Goal: Transaction & Acquisition: Book appointment/travel/reservation

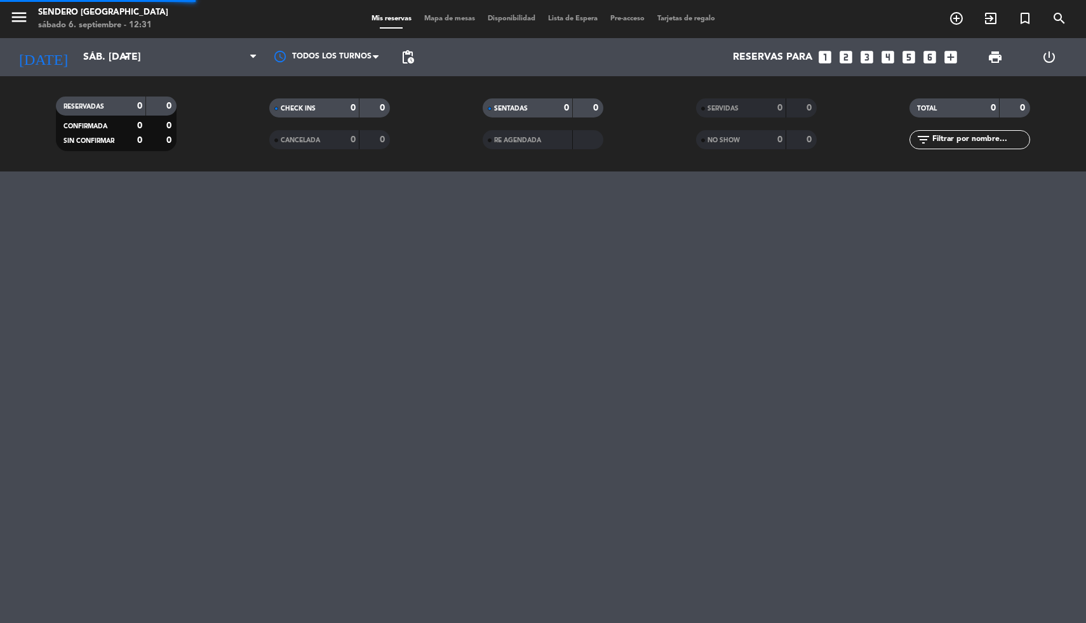
type input "[DATE]"
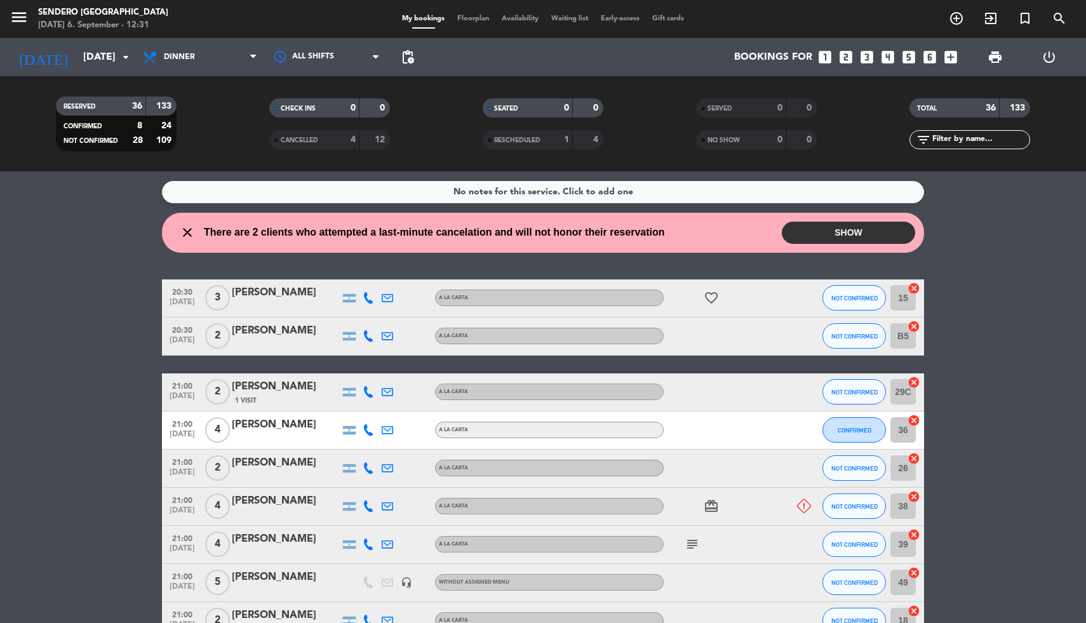
click at [859, 236] on button "SHOW" at bounding box center [848, 233] width 133 height 22
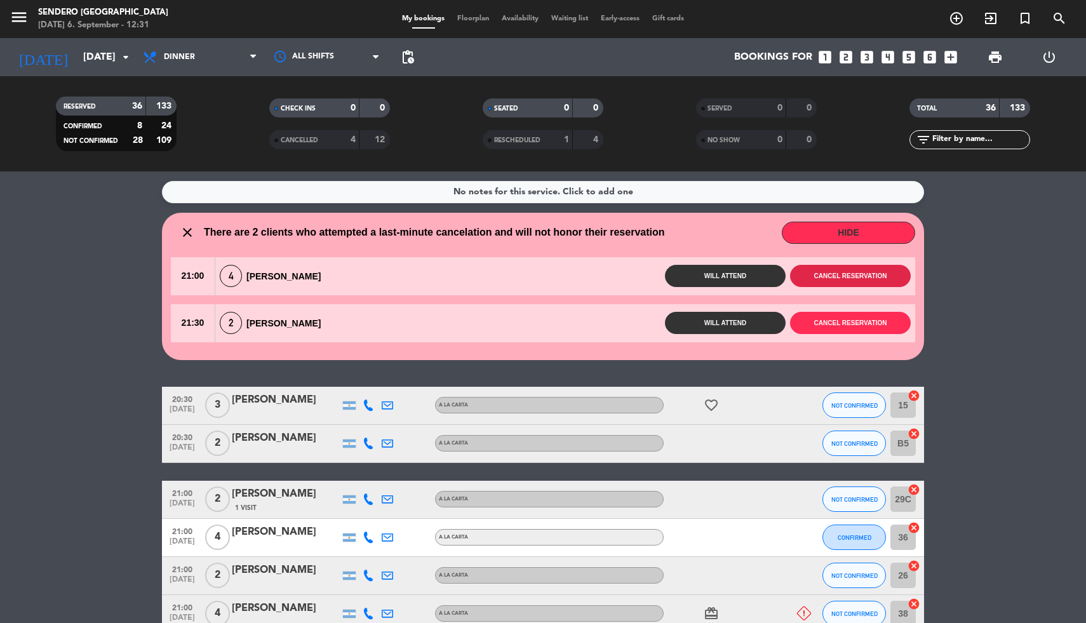
click at [848, 272] on button "Cancel reservation" at bounding box center [850, 276] width 121 height 22
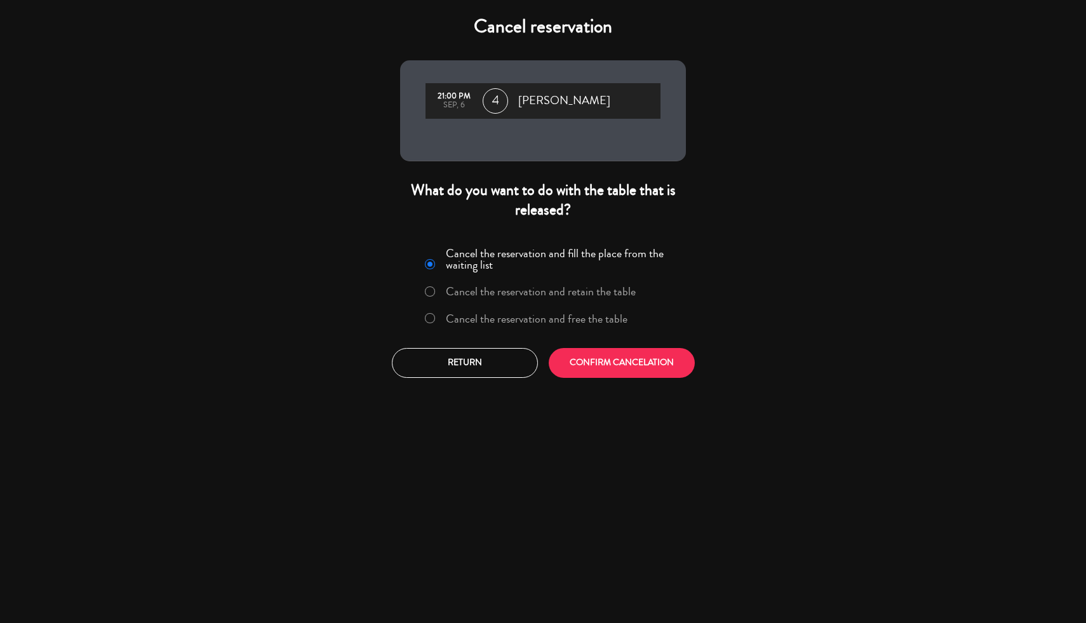
click at [542, 318] on label "Cancel the reservation and free the table" at bounding box center [537, 318] width 182 height 11
click at [616, 380] on div "Cancel the reservation and fill the place from the waiting list Cancel the rese…" at bounding box center [542, 310] width 305 height 154
click at [627, 366] on button "CONFIRM CANCELATION" at bounding box center [622, 363] width 146 height 30
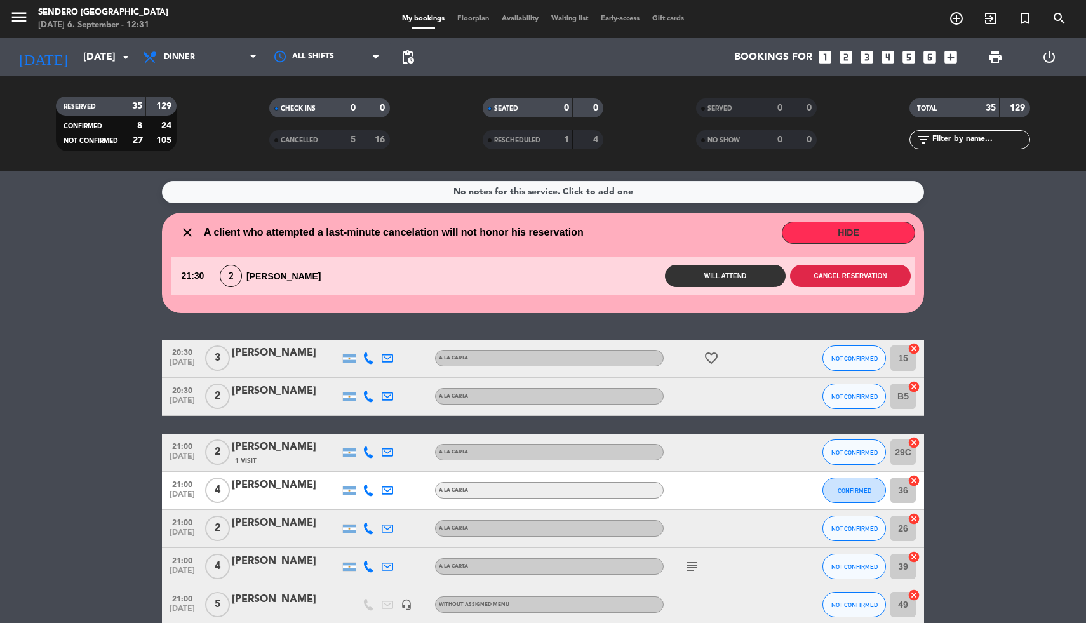
click at [857, 273] on button "Cancel reservation" at bounding box center [850, 276] width 121 height 22
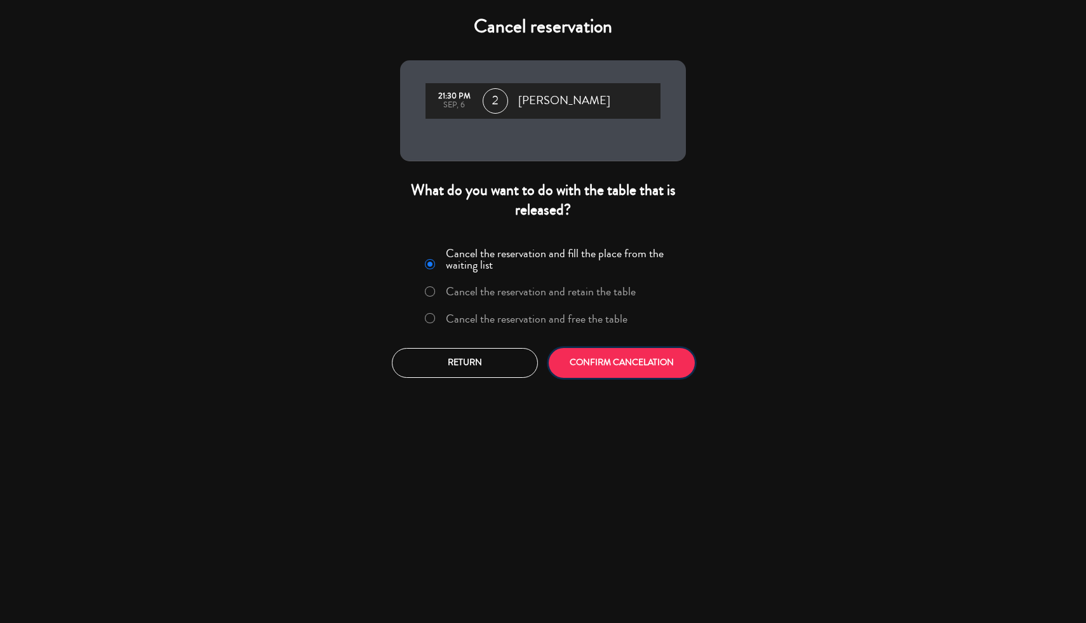
click at [631, 360] on button "CONFIRM CANCELATION" at bounding box center [622, 363] width 146 height 30
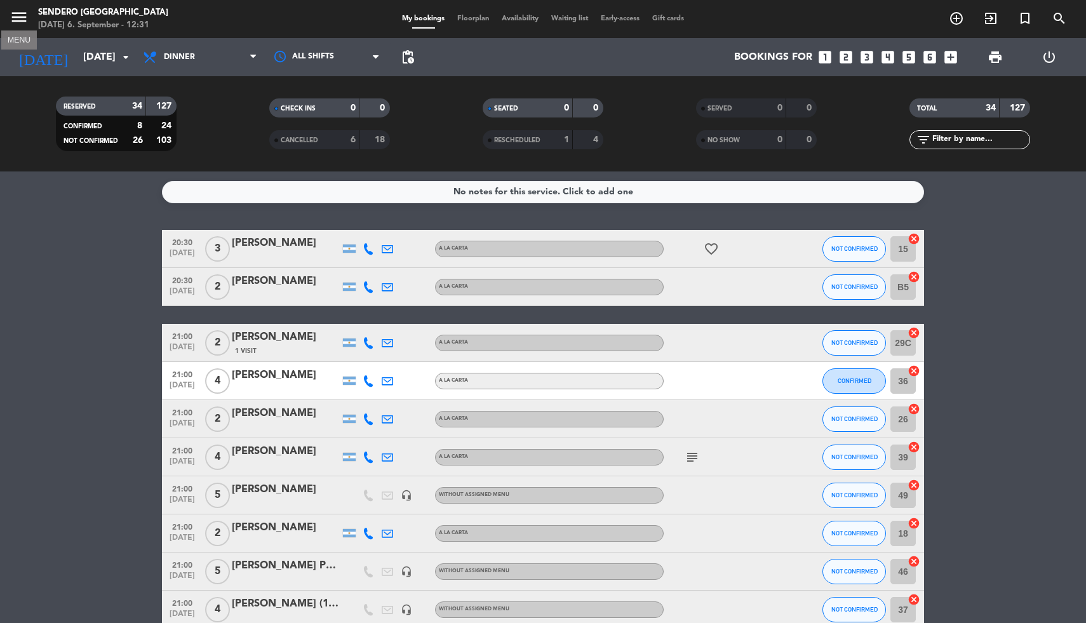
click at [17, 20] on icon "menu" at bounding box center [19, 17] width 19 height 19
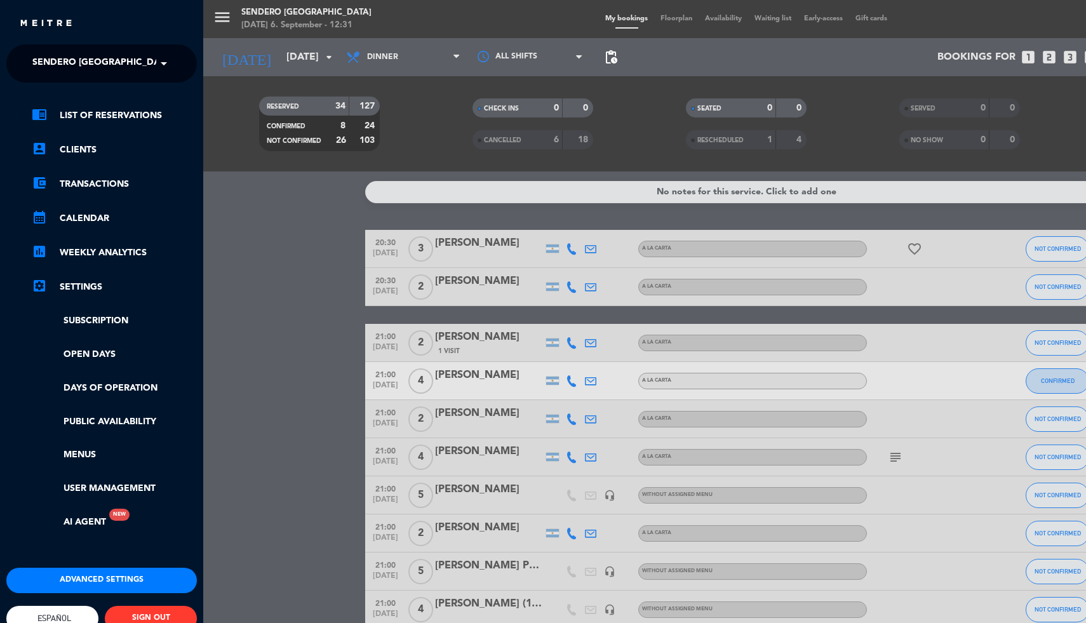
click at [94, 285] on link "settings_applications Settings" at bounding box center [114, 286] width 165 height 15
click at [91, 486] on link "User Management" at bounding box center [114, 488] width 165 height 15
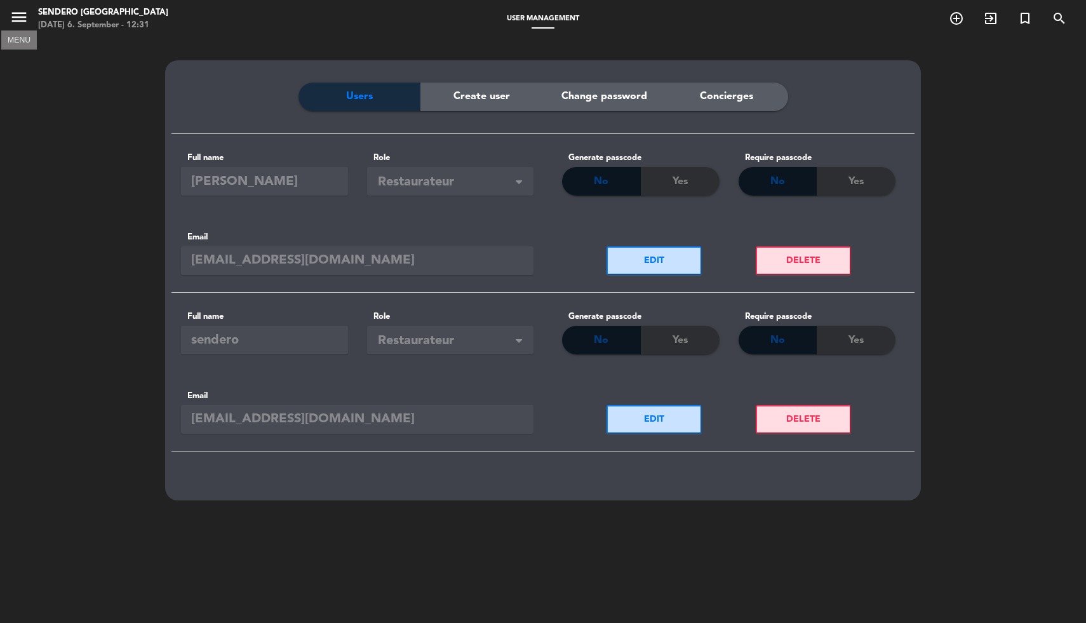
click at [15, 11] on icon "menu" at bounding box center [19, 17] width 19 height 19
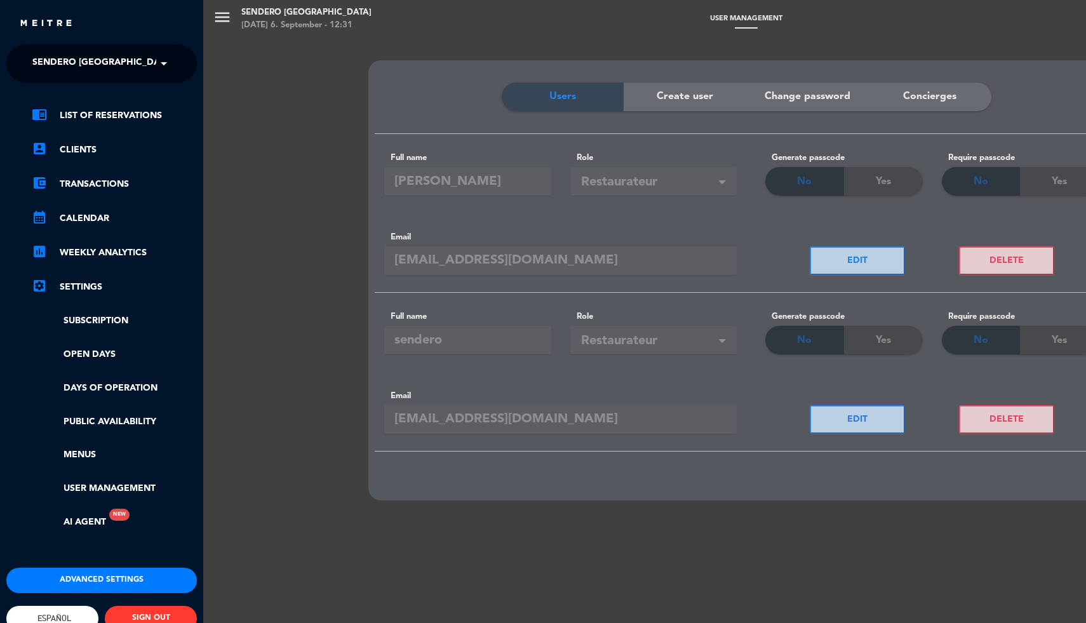
click at [86, 583] on button "Advanced settings" at bounding box center [101, 580] width 190 height 25
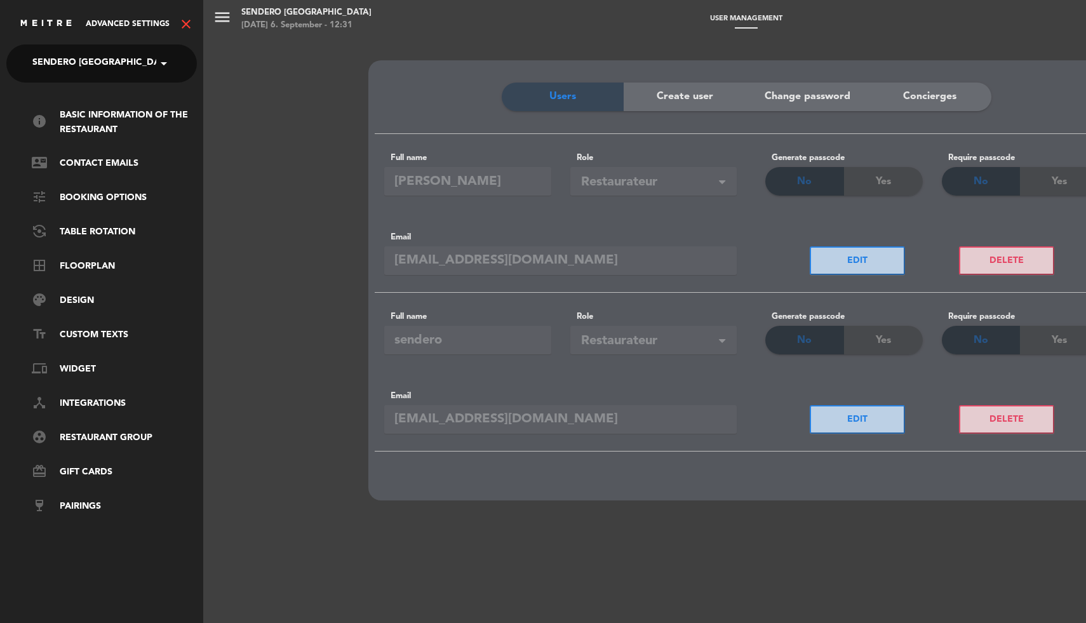
click at [94, 208] on ul "info Basic information of the restaurant contact_mail Contact Emails tune Booki…" at bounding box center [101, 311] width 190 height 406
click at [103, 199] on link "tune Booking Options" at bounding box center [114, 197] width 165 height 15
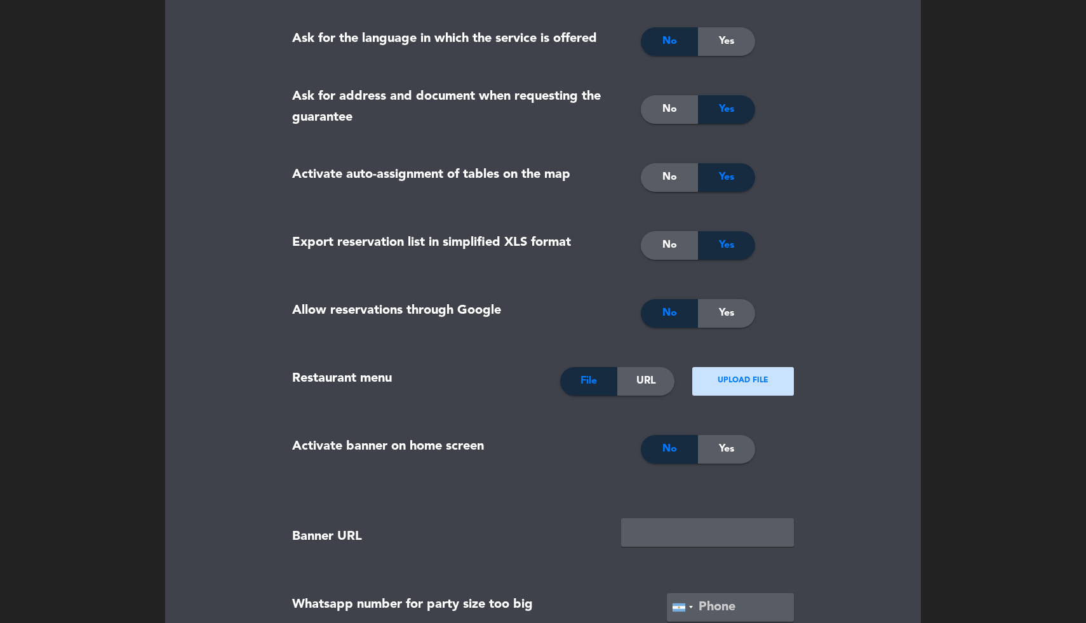
scroll to position [1125, 0]
click at [669, 177] on span "No" at bounding box center [669, 176] width 15 height 17
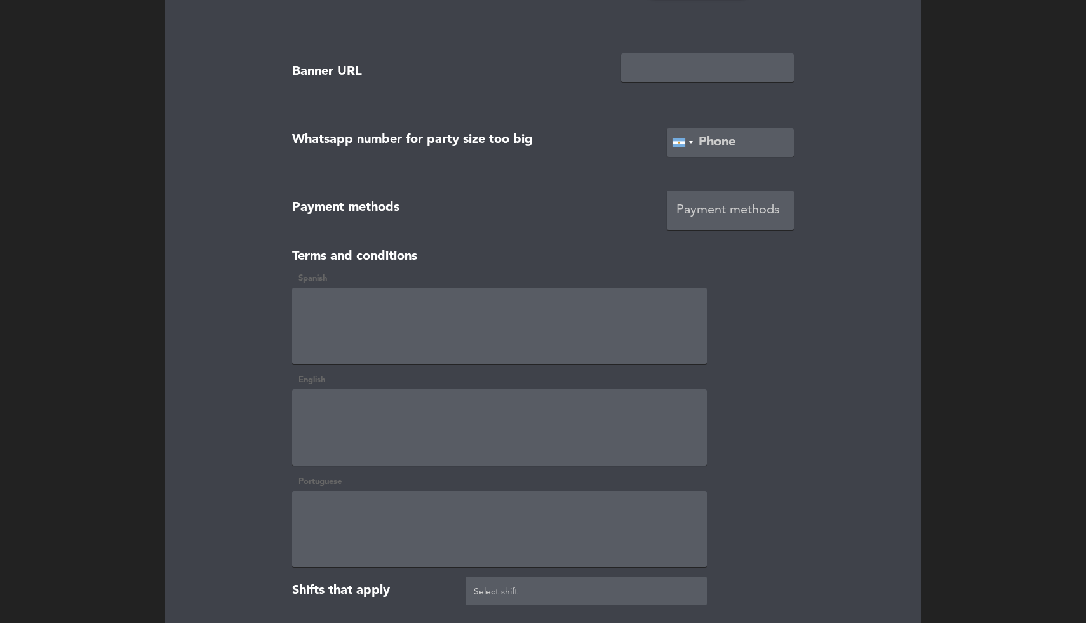
scroll to position [1745, 0]
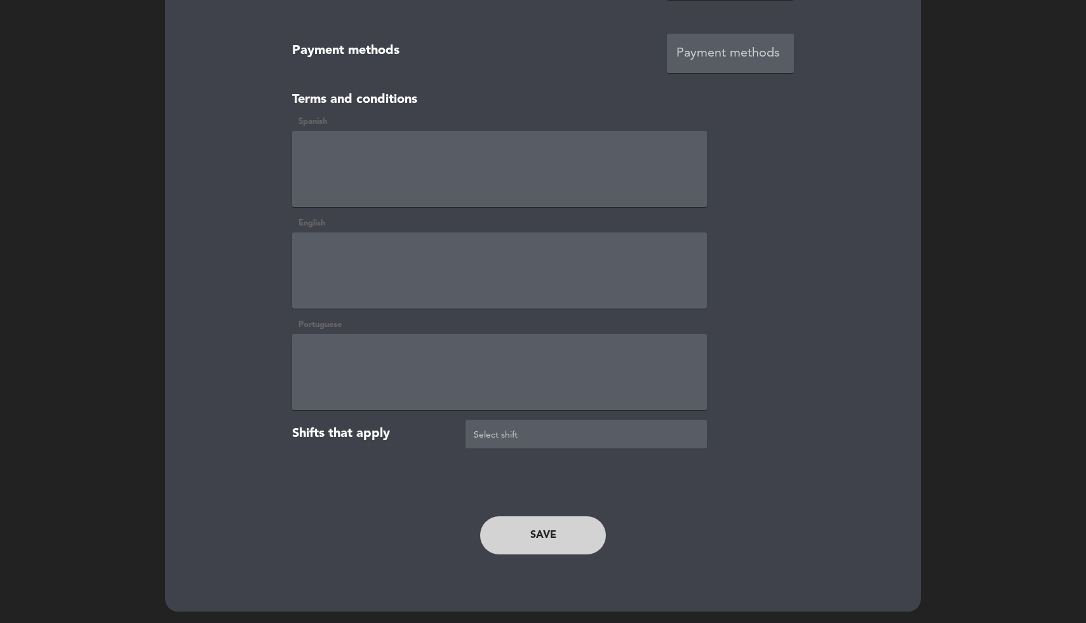
click at [537, 532] on button "Save" at bounding box center [543, 535] width 126 height 38
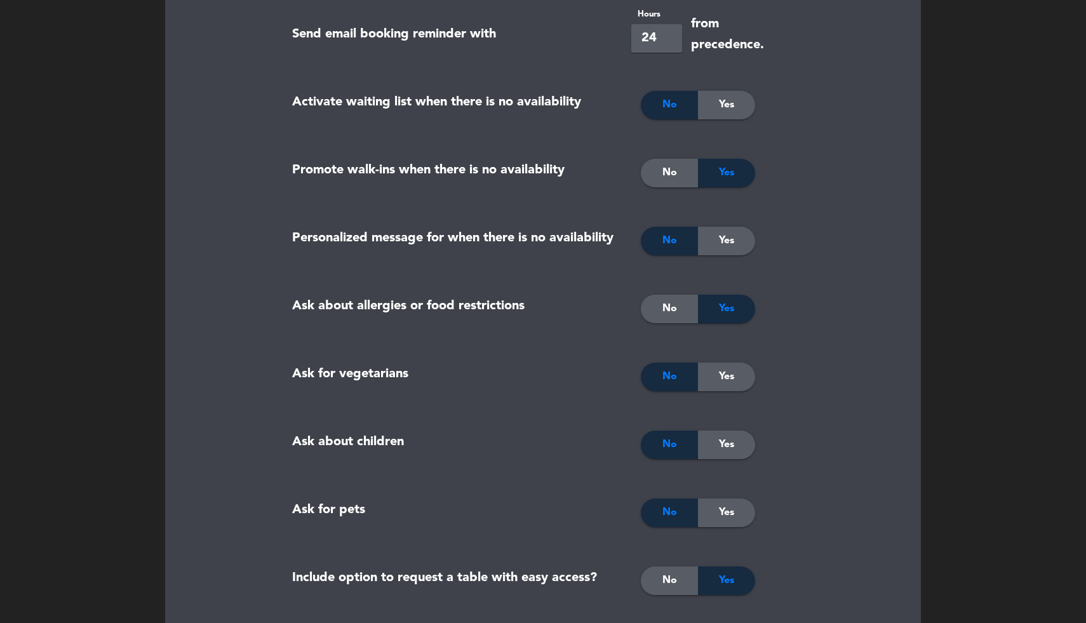
scroll to position [0, 0]
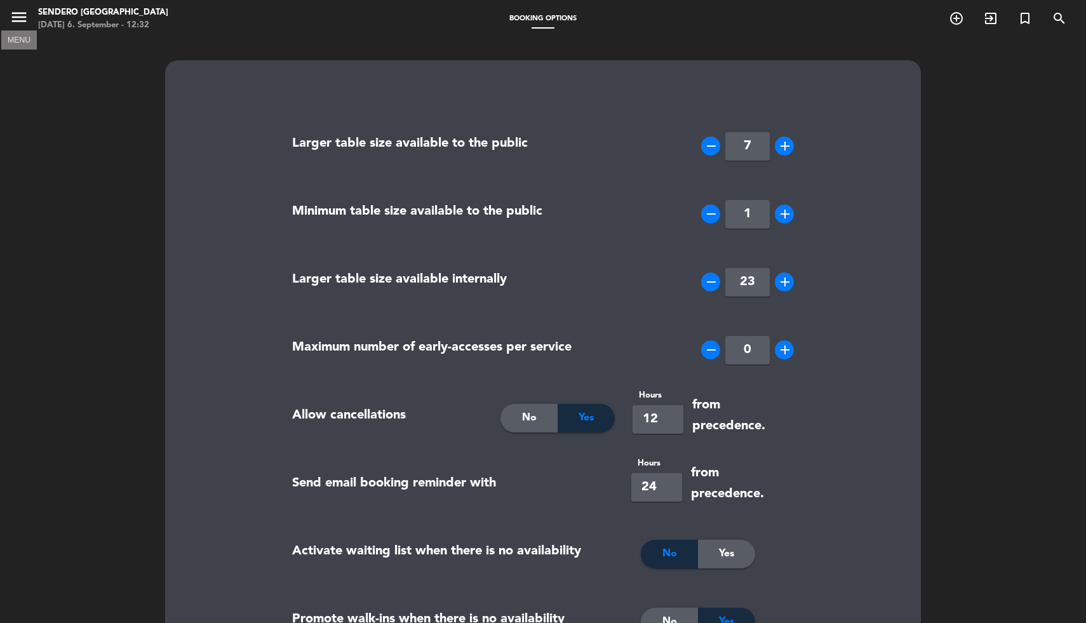
click at [20, 22] on icon "menu" at bounding box center [19, 17] width 19 height 19
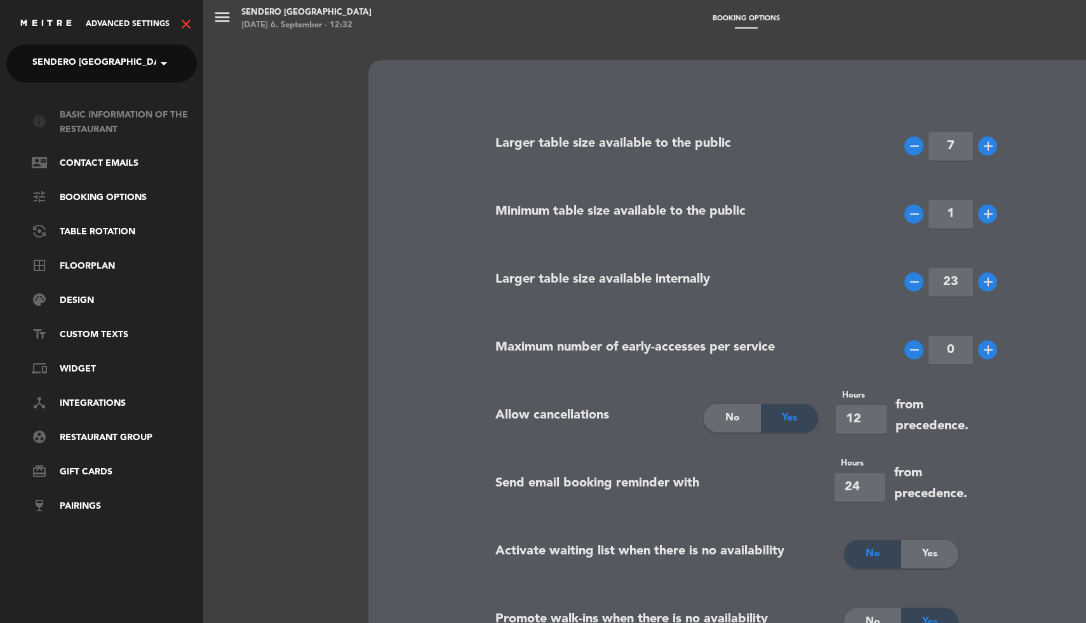
click at [92, 126] on link "info Basic information of the restaurant" at bounding box center [114, 122] width 165 height 29
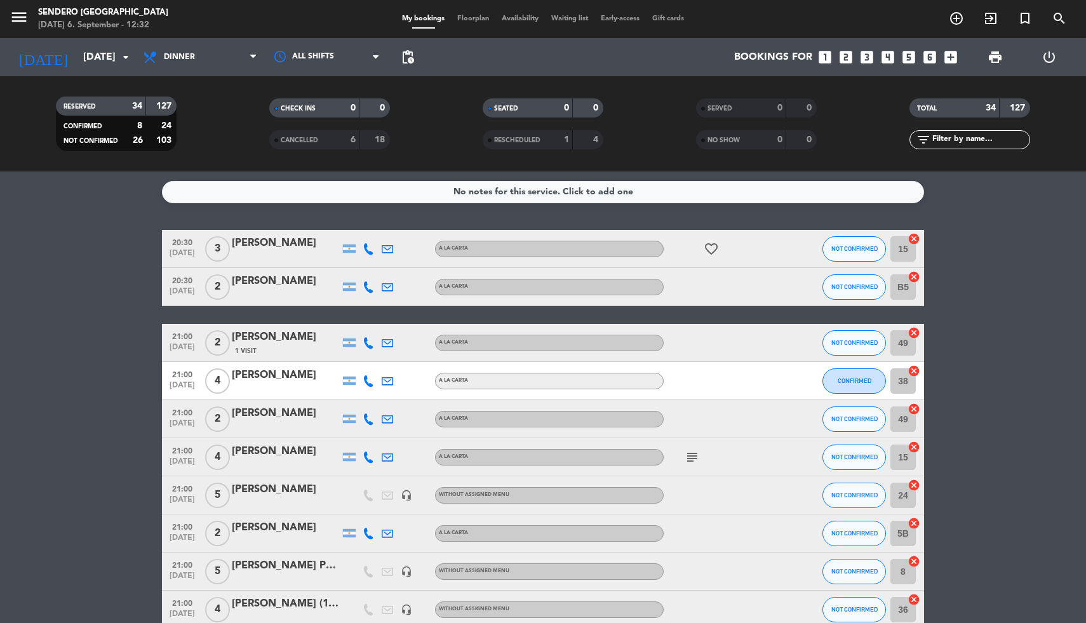
click at [914, 237] on icon "cancel" at bounding box center [913, 238] width 13 height 13
click at [914, 276] on icon "cancel" at bounding box center [913, 276] width 13 height 13
click at [914, 332] on icon "cancel" at bounding box center [913, 332] width 13 height 13
click at [915, 368] on icon "cancel" at bounding box center [913, 370] width 13 height 13
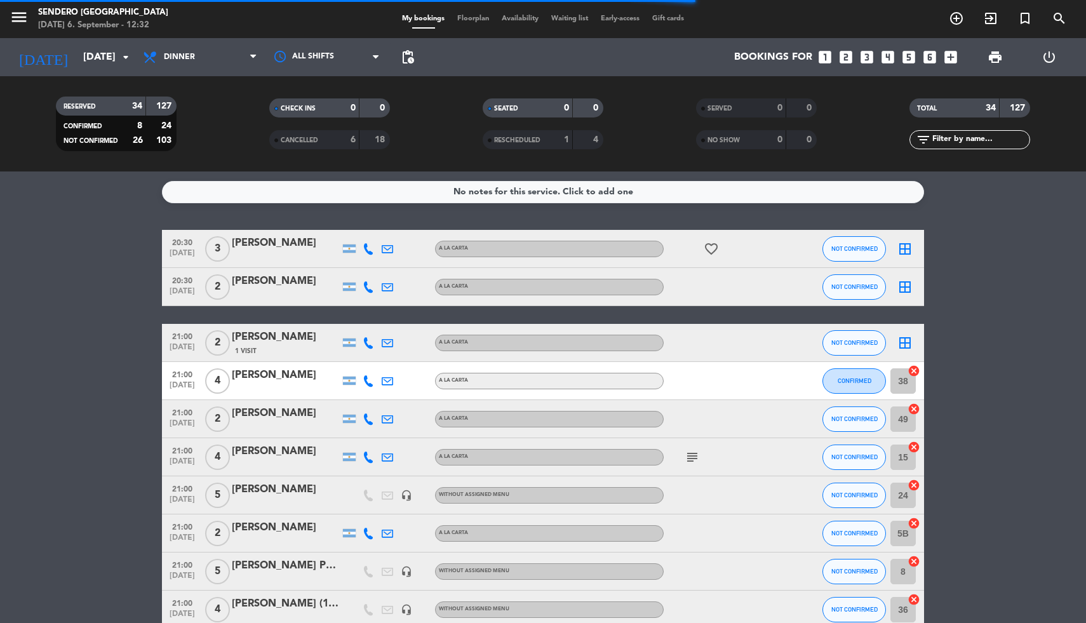
click at [915, 406] on icon "cancel" at bounding box center [913, 409] width 13 height 13
click at [912, 446] on icon "cancel" at bounding box center [913, 447] width 13 height 13
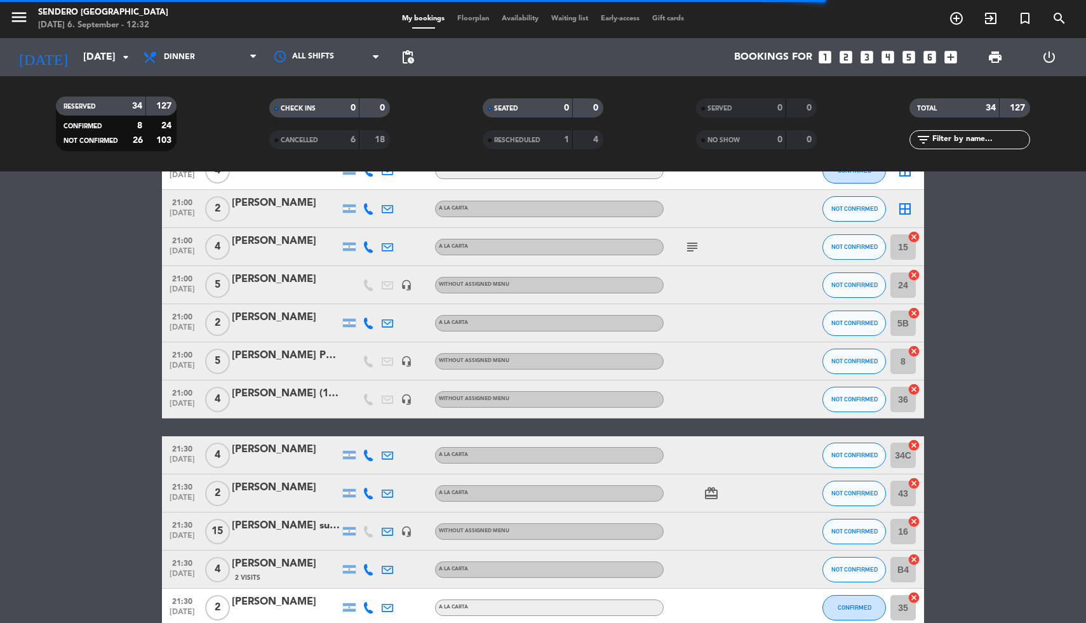
scroll to position [228, 0]
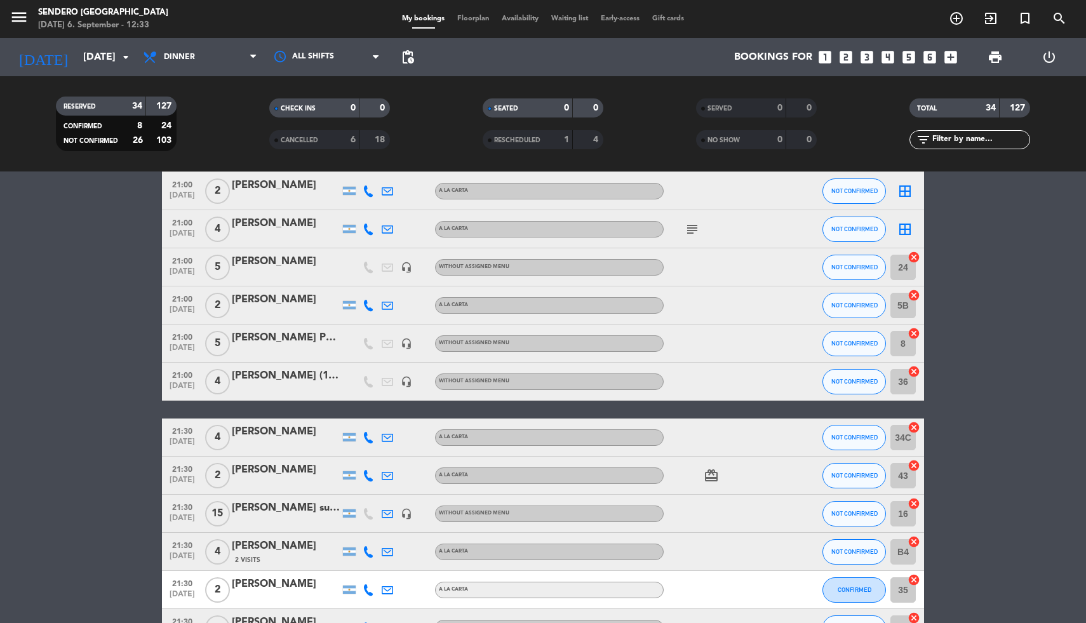
click at [912, 255] on icon "cancel" at bounding box center [913, 257] width 13 height 13
click at [913, 295] on icon "cancel" at bounding box center [913, 295] width 13 height 13
click at [913, 340] on input "8" at bounding box center [902, 343] width 25 height 25
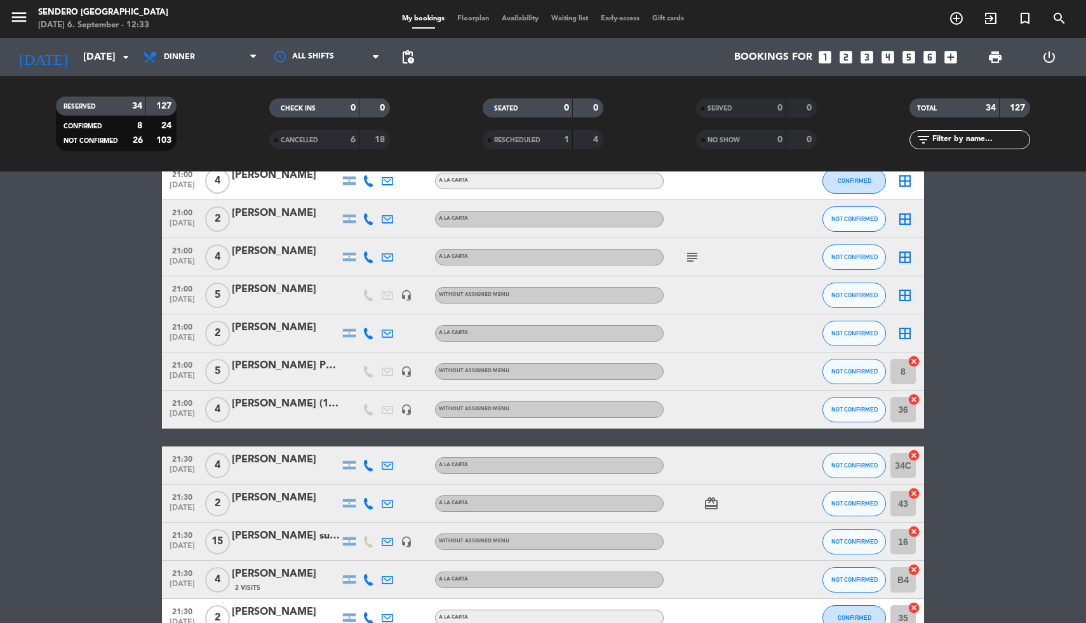
scroll to position [341, 0]
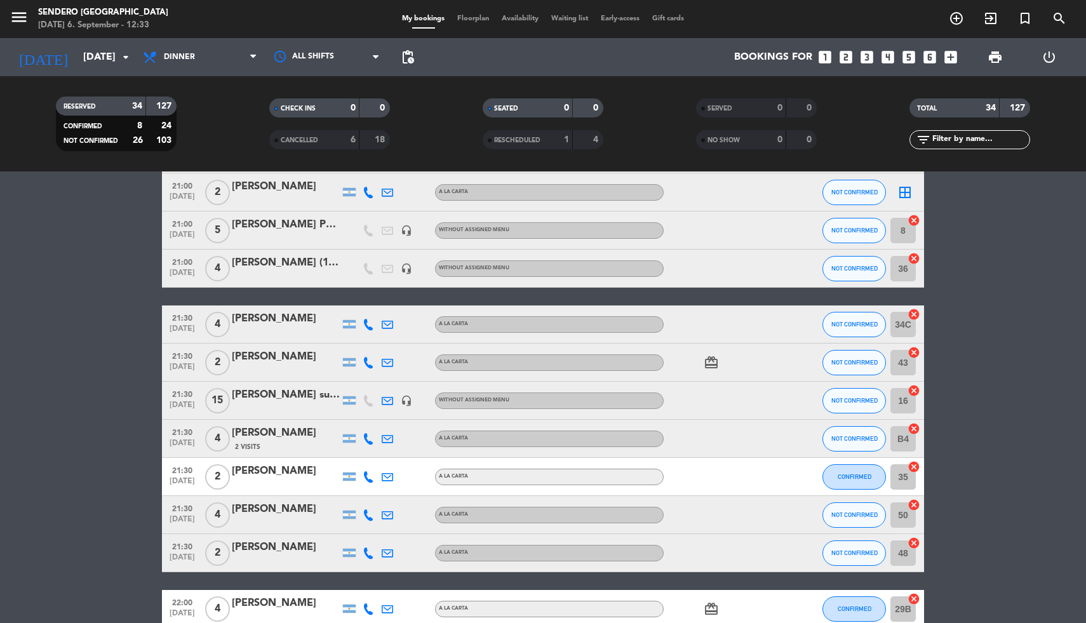
click at [914, 218] on icon "cancel" at bounding box center [913, 220] width 13 height 13
click at [914, 258] on icon "cancel" at bounding box center [913, 258] width 13 height 13
click at [912, 309] on icon "cancel" at bounding box center [913, 314] width 13 height 13
click at [914, 352] on icon "cancel" at bounding box center [913, 352] width 13 height 13
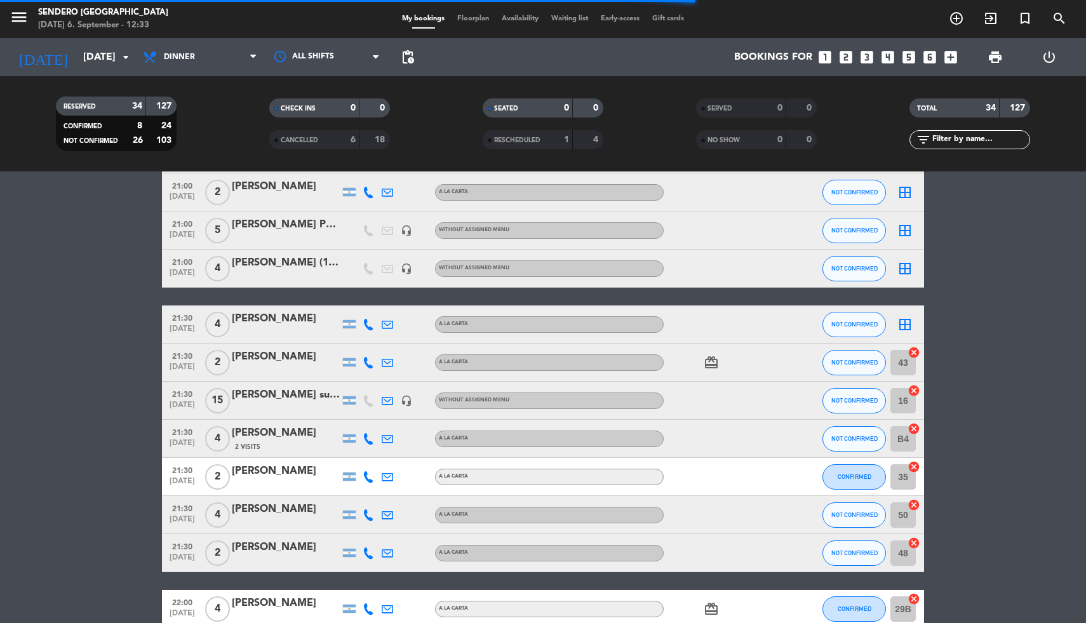
click at [915, 387] on icon "cancel" at bounding box center [913, 390] width 13 height 13
click at [913, 427] on icon "cancel" at bounding box center [913, 428] width 13 height 13
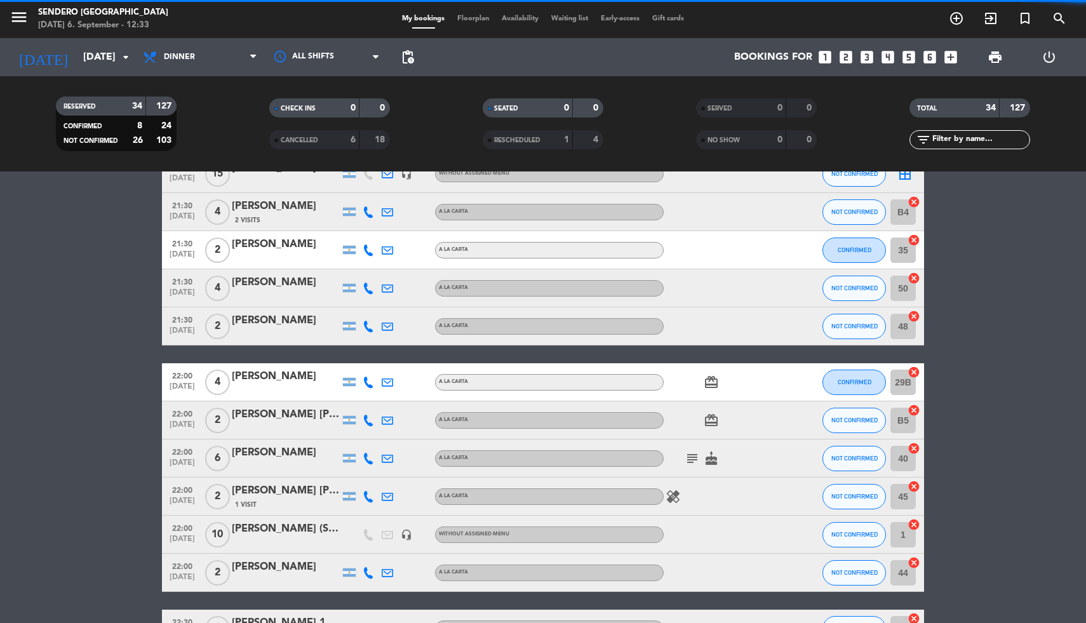
scroll to position [571, 0]
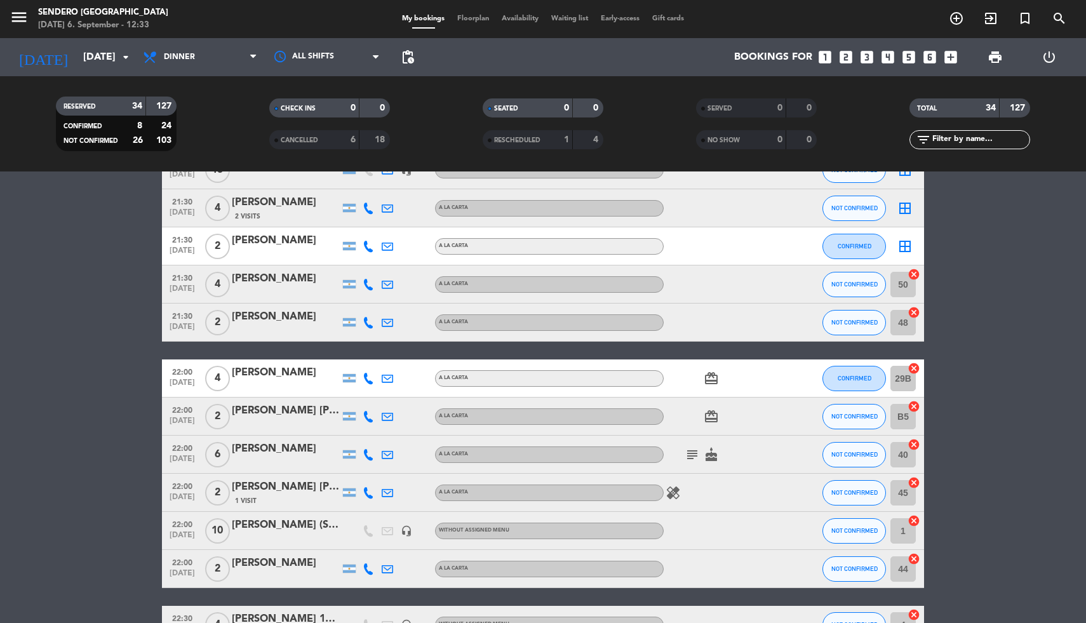
click at [914, 272] on icon "cancel" at bounding box center [913, 274] width 13 height 13
click at [912, 310] on icon "cancel" at bounding box center [913, 312] width 13 height 13
click at [914, 365] on icon "cancel" at bounding box center [913, 368] width 13 height 13
click at [912, 401] on icon "cancel" at bounding box center [913, 406] width 13 height 13
click at [914, 441] on icon "cancel" at bounding box center [913, 444] width 13 height 13
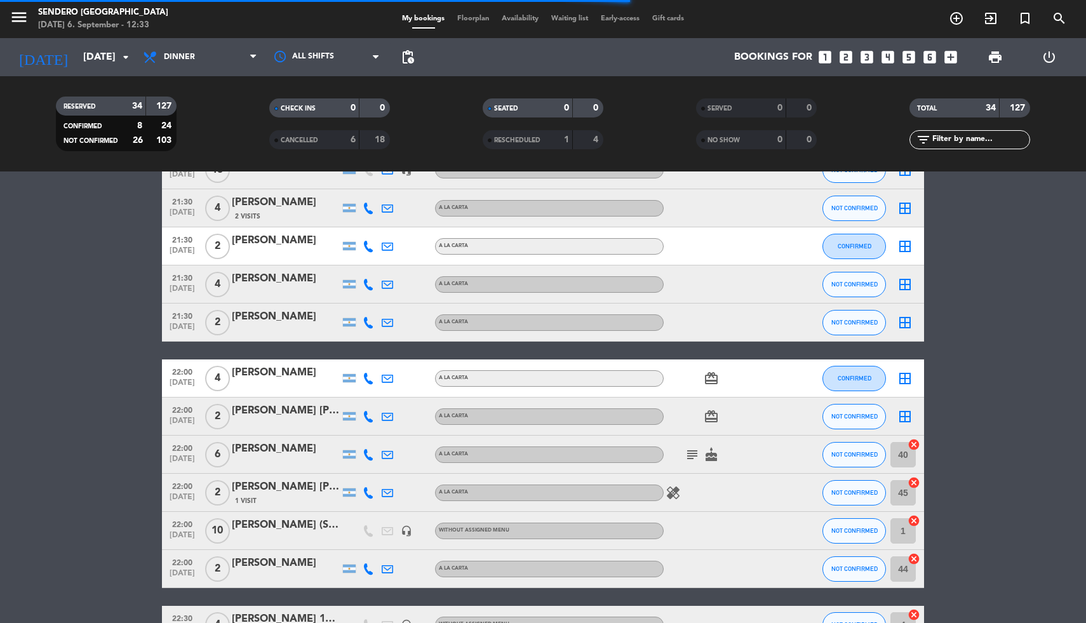
click at [916, 482] on icon "cancel" at bounding box center [913, 482] width 13 height 13
click at [915, 519] on icon "cancel" at bounding box center [913, 520] width 13 height 13
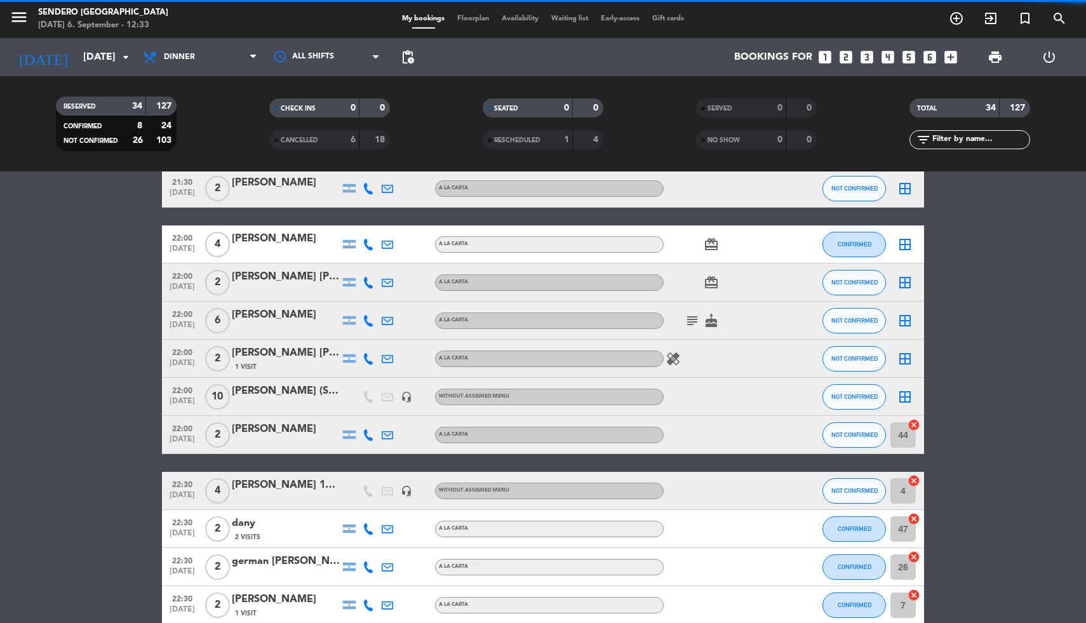
scroll to position [805, 0]
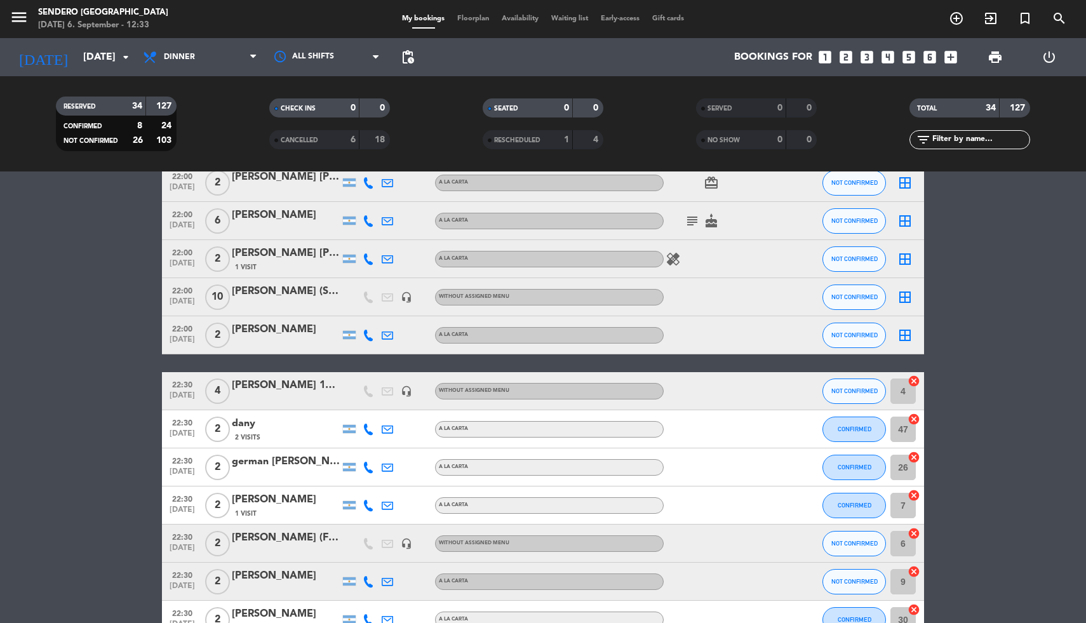
click at [915, 378] on icon "cancel" at bounding box center [913, 381] width 13 height 13
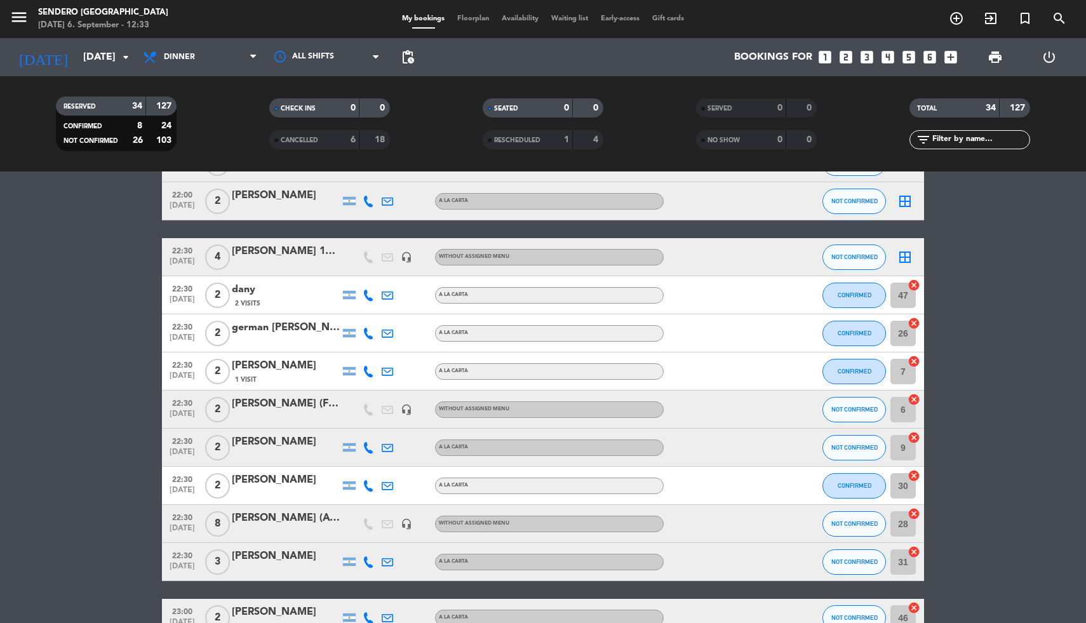
click at [913, 322] on icon "cancel" at bounding box center [913, 323] width 13 height 13
click at [914, 359] on icon "cancel" at bounding box center [913, 361] width 13 height 13
click at [913, 284] on icon "cancel" at bounding box center [913, 285] width 13 height 13
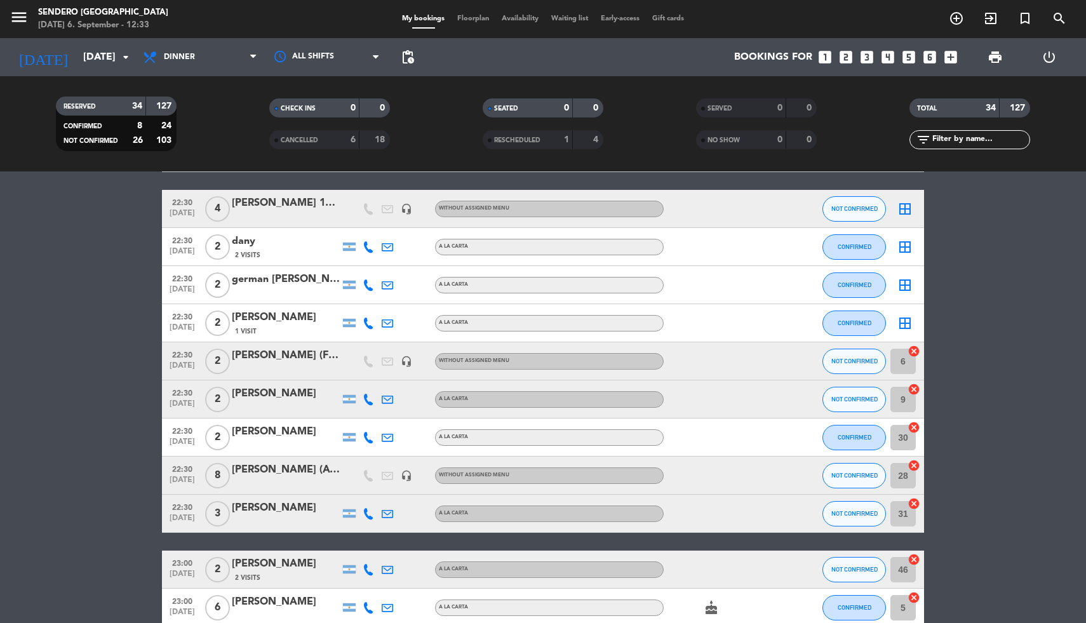
scroll to position [1055, 0]
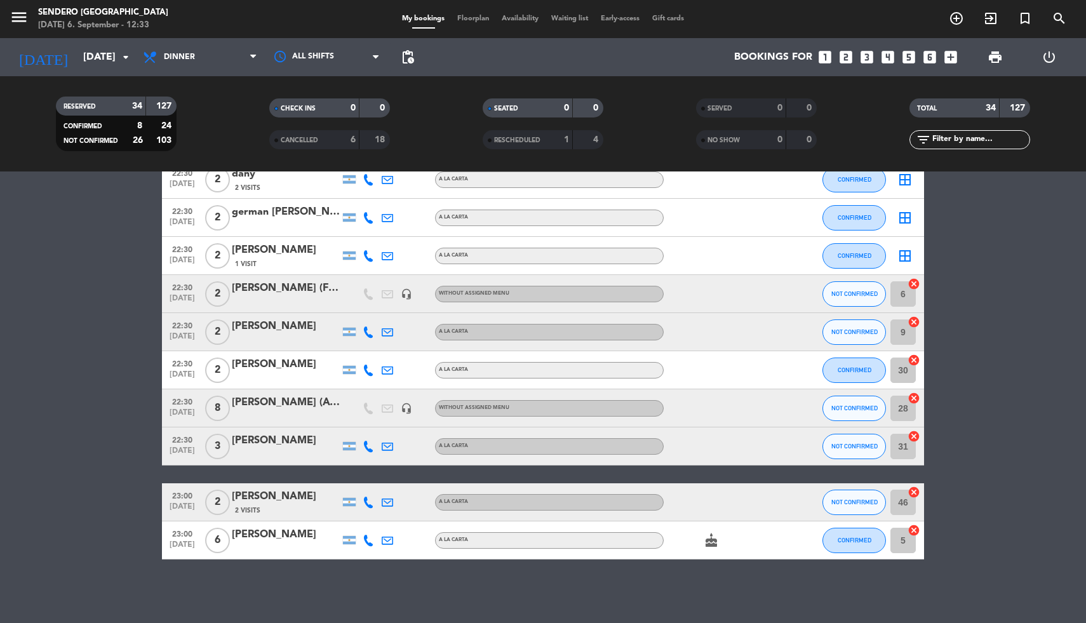
click at [913, 282] on icon "cancel" at bounding box center [913, 283] width 13 height 13
click at [914, 319] on icon "cancel" at bounding box center [913, 322] width 13 height 13
click at [912, 357] on icon "cancel" at bounding box center [913, 360] width 13 height 13
click at [914, 437] on icon "cancel" at bounding box center [913, 436] width 13 height 13
click at [913, 490] on icon "cancel" at bounding box center [913, 492] width 13 height 13
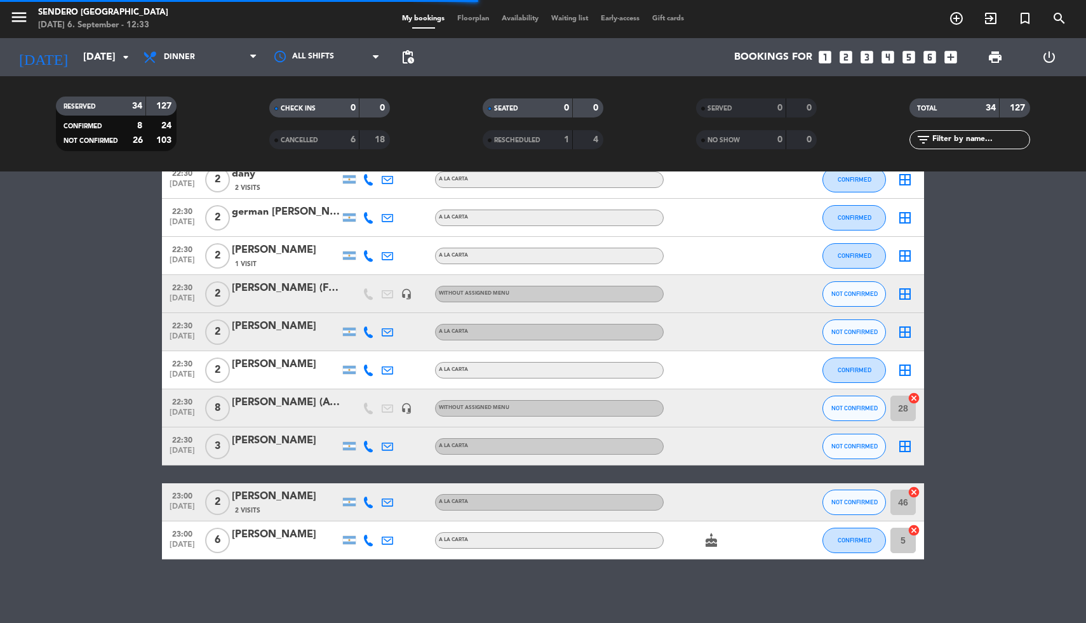
click at [912, 530] on icon "cancel" at bounding box center [913, 530] width 13 height 13
click at [916, 394] on icon "cancel" at bounding box center [913, 398] width 13 height 13
click at [267, 251] on div "[PERSON_NAME]" at bounding box center [286, 250] width 108 height 17
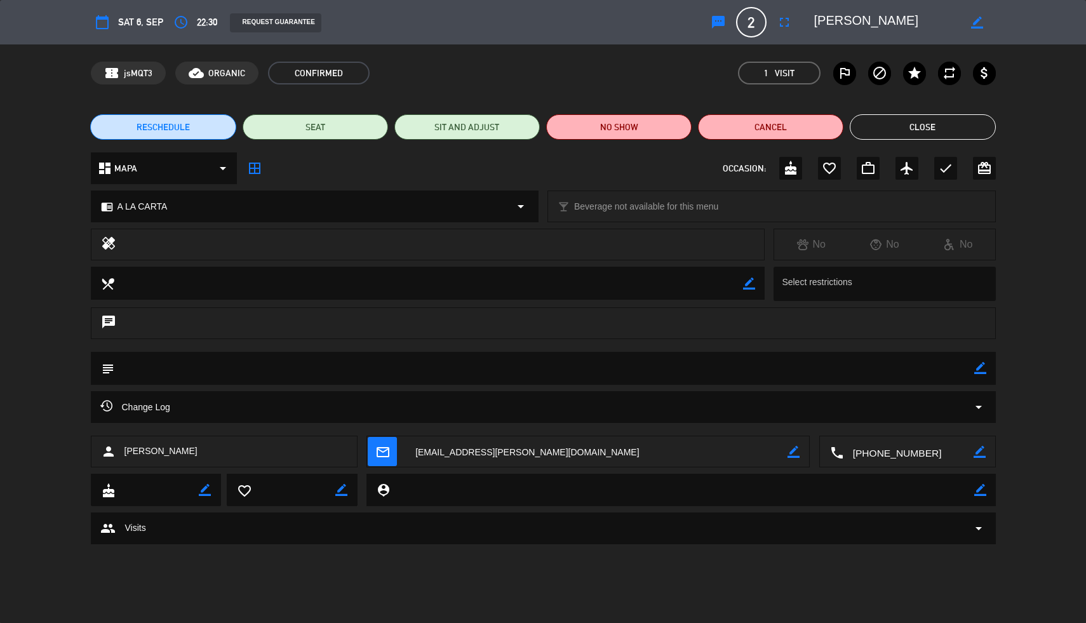
click at [980, 21] on icon "border_color" at bounding box center [977, 23] width 12 height 12
type textarea "[PERSON_NAME]"
click at [980, 22] on icon at bounding box center [977, 23] width 12 height 12
click at [900, 130] on button "Close" at bounding box center [922, 126] width 145 height 25
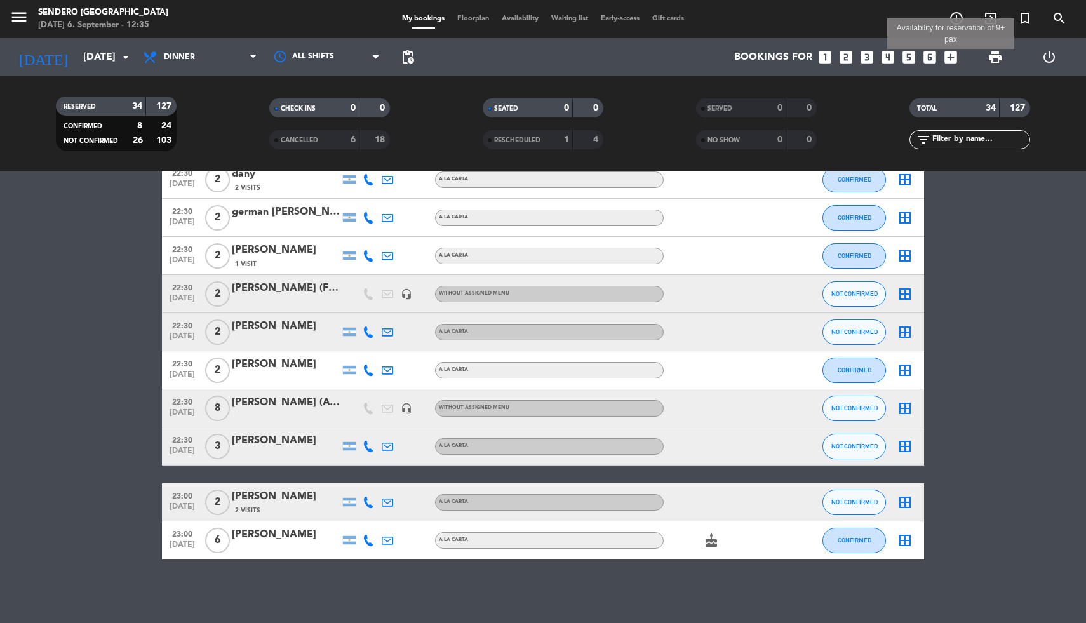
click at [951, 53] on icon "add_box" at bounding box center [950, 57] width 17 height 17
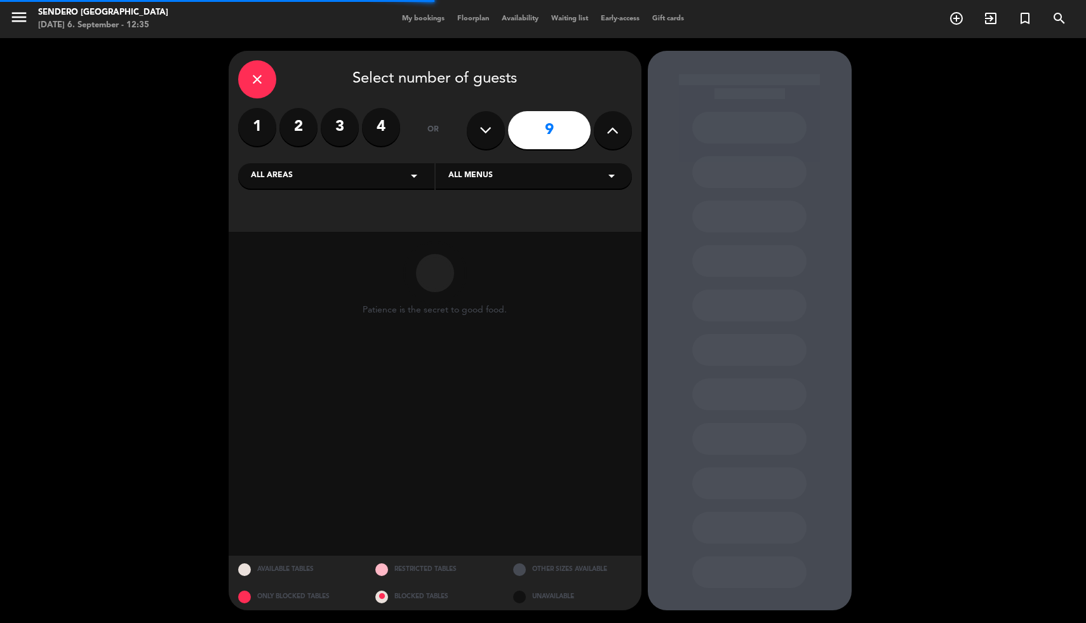
click at [606, 124] on icon at bounding box center [612, 130] width 12 height 19
type input "10"
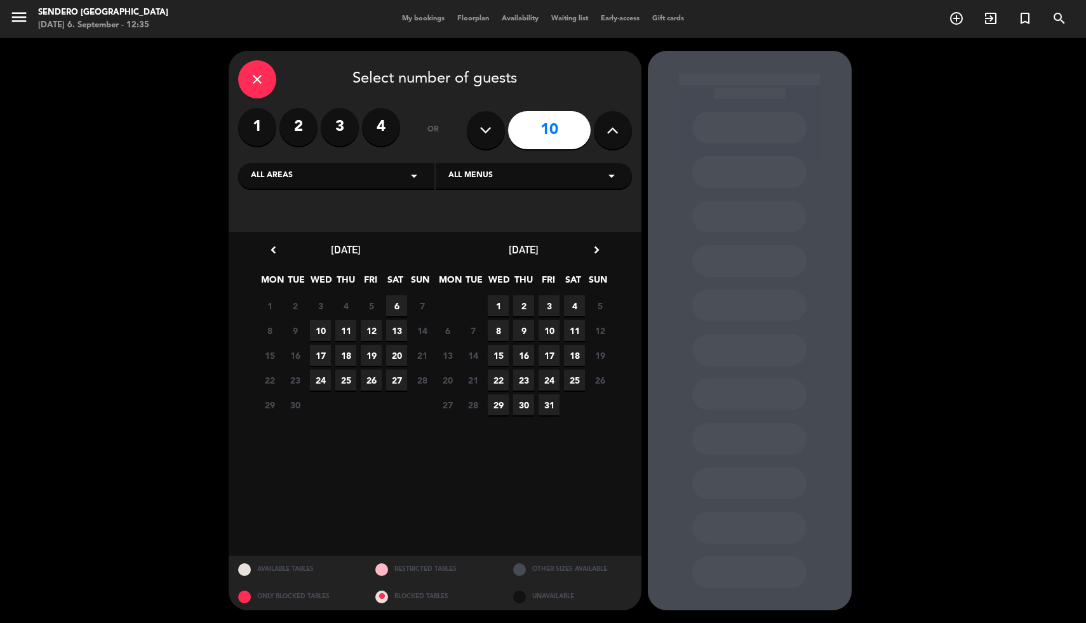
click at [399, 306] on span "6" at bounding box center [396, 305] width 21 height 21
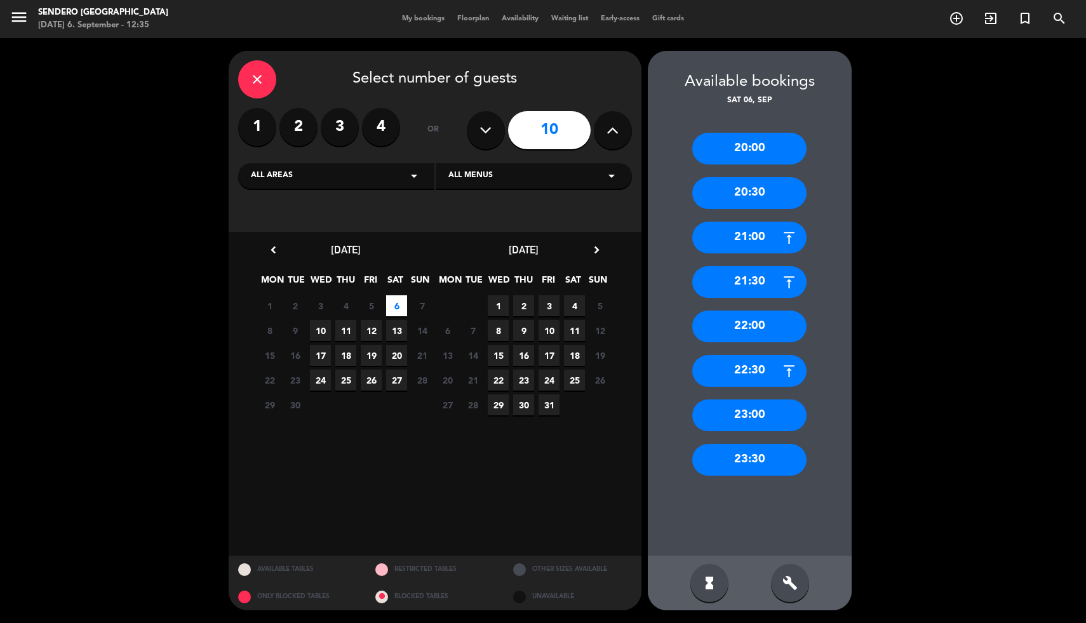
click at [751, 322] on div "22:00" at bounding box center [749, 326] width 114 height 32
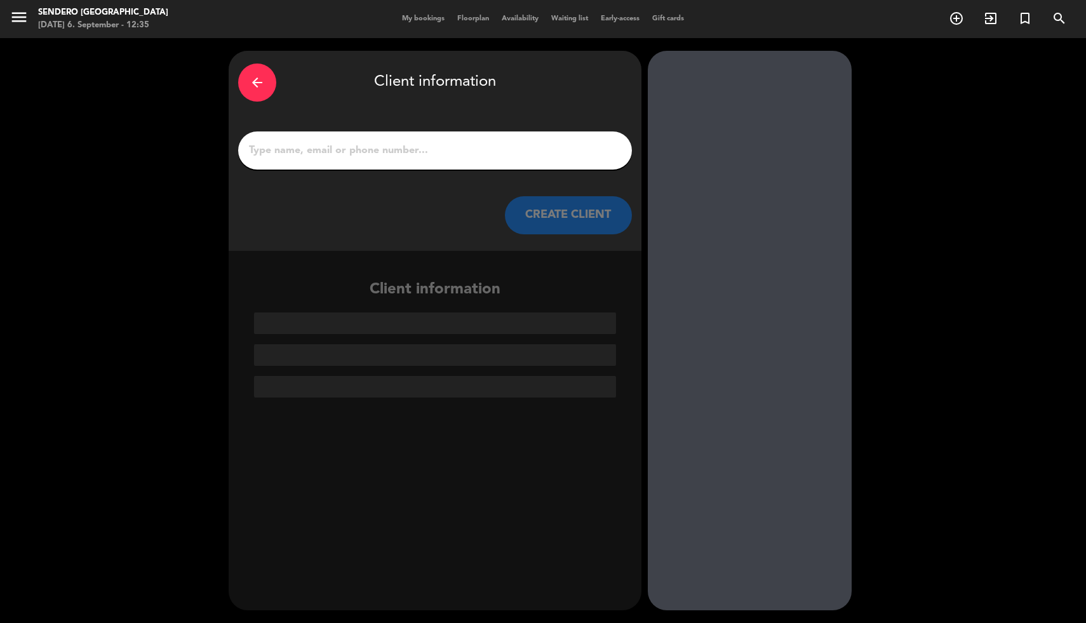
click at [388, 147] on input "1" at bounding box center [435, 151] width 375 height 18
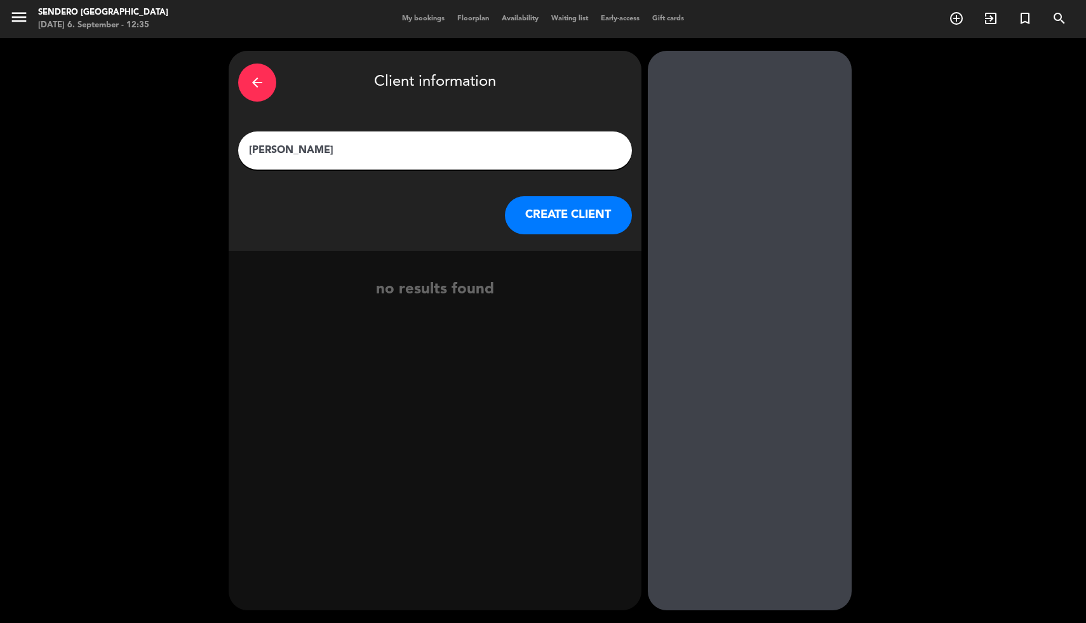
type input "[PERSON_NAME]"
click at [558, 217] on button "CREATE CLIENT" at bounding box center [568, 215] width 127 height 38
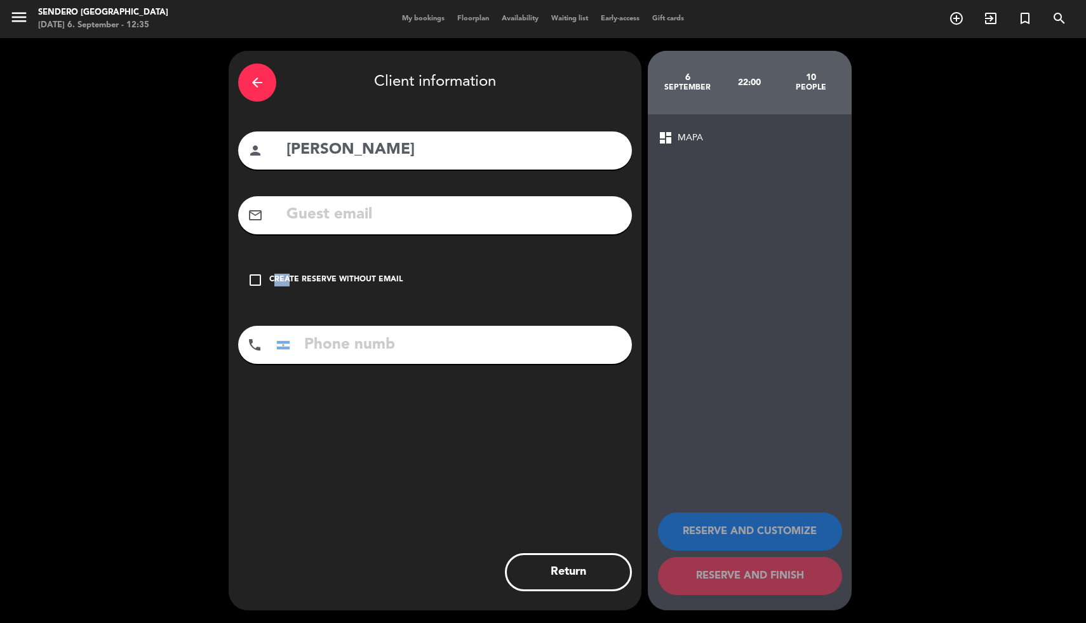
click at [284, 274] on div "Create reserve without email" at bounding box center [335, 280] width 133 height 13
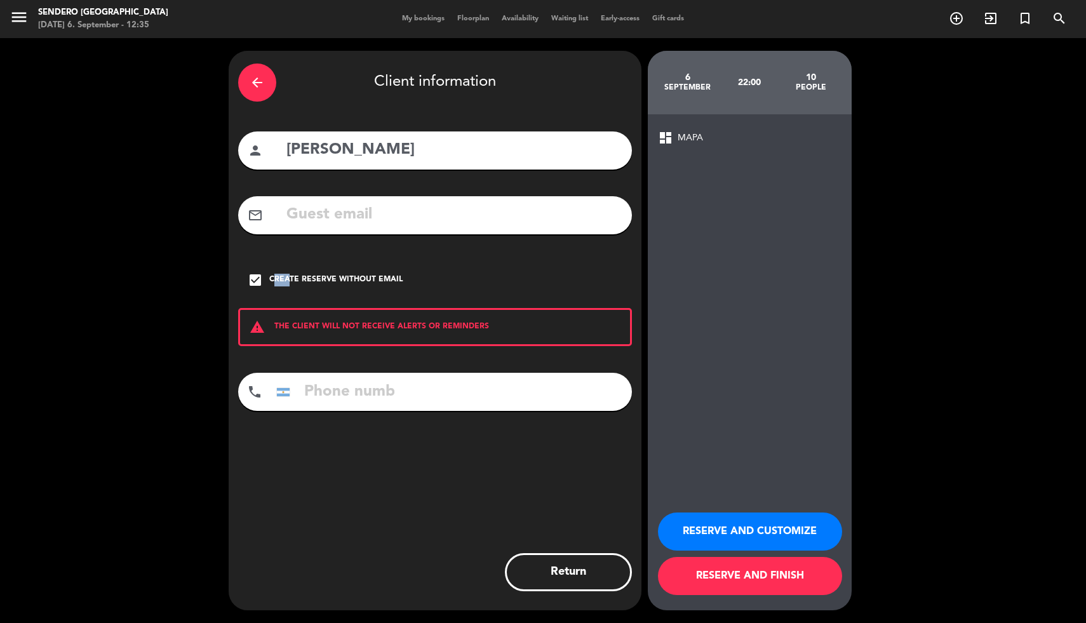
click at [737, 578] on button "RESERVE AND FINISH" at bounding box center [750, 576] width 184 height 38
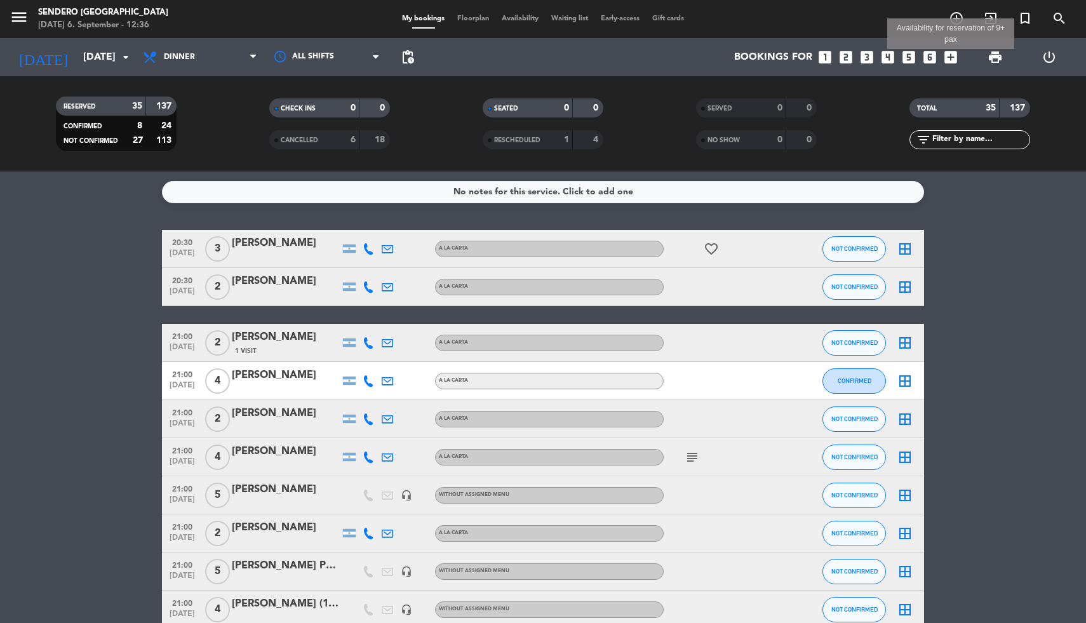
click at [952, 55] on icon "add_box" at bounding box center [950, 57] width 17 height 17
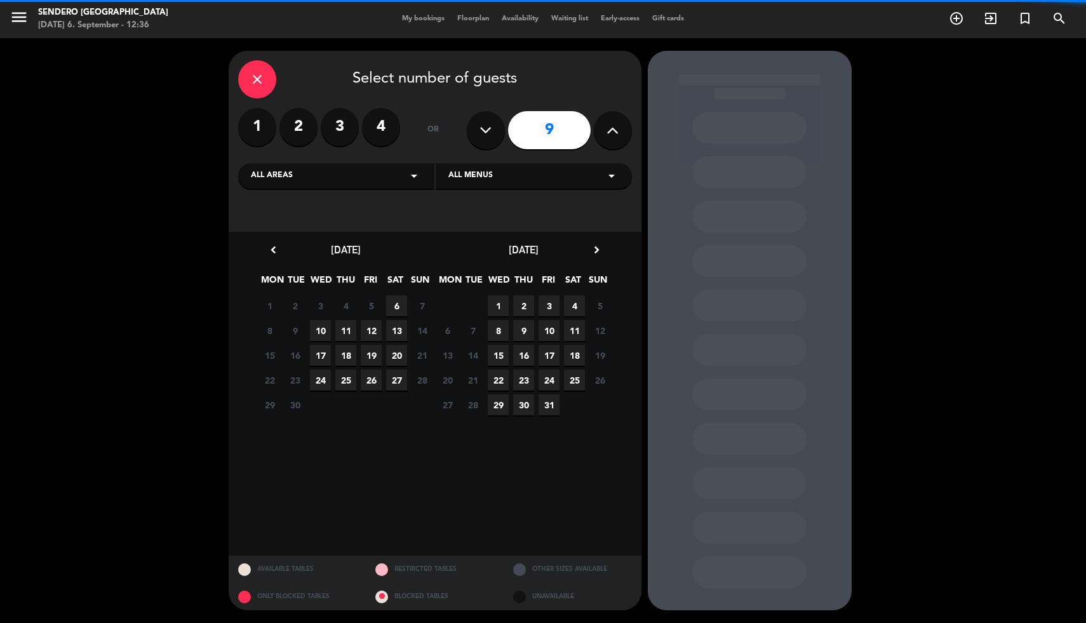
click at [488, 135] on icon at bounding box center [485, 130] width 12 height 19
type input "8"
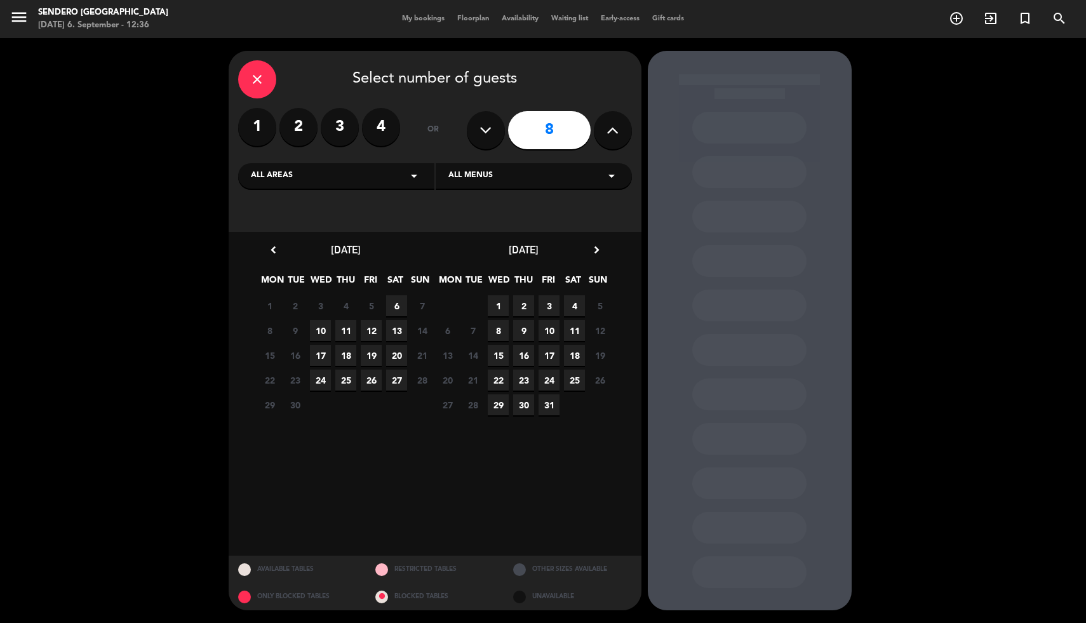
click at [392, 304] on span "6" at bounding box center [396, 305] width 21 height 21
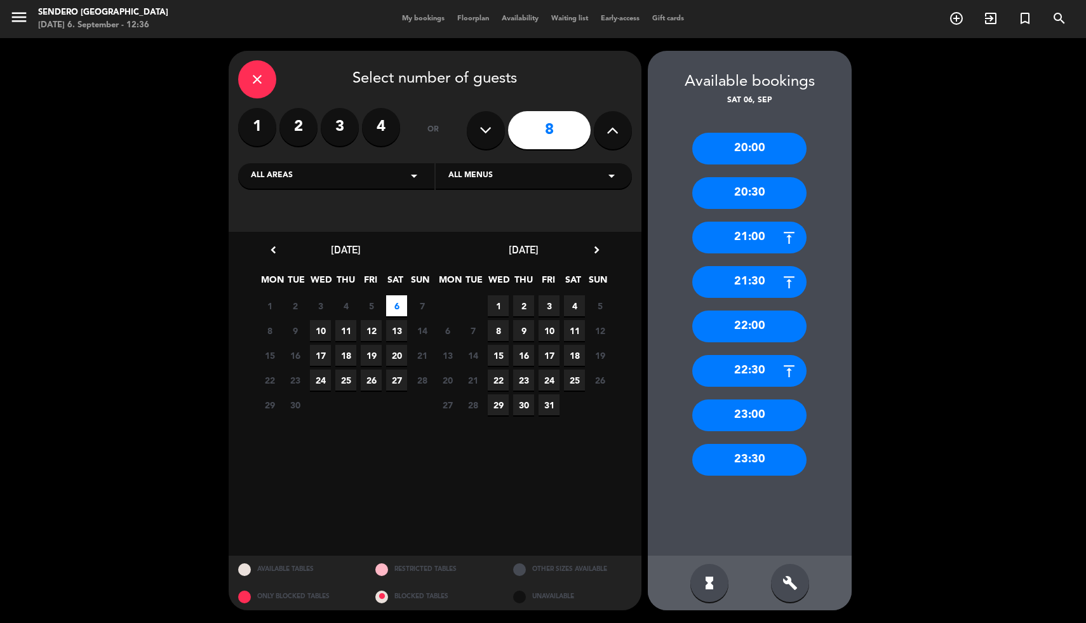
click at [751, 277] on div "21:30" at bounding box center [749, 282] width 114 height 32
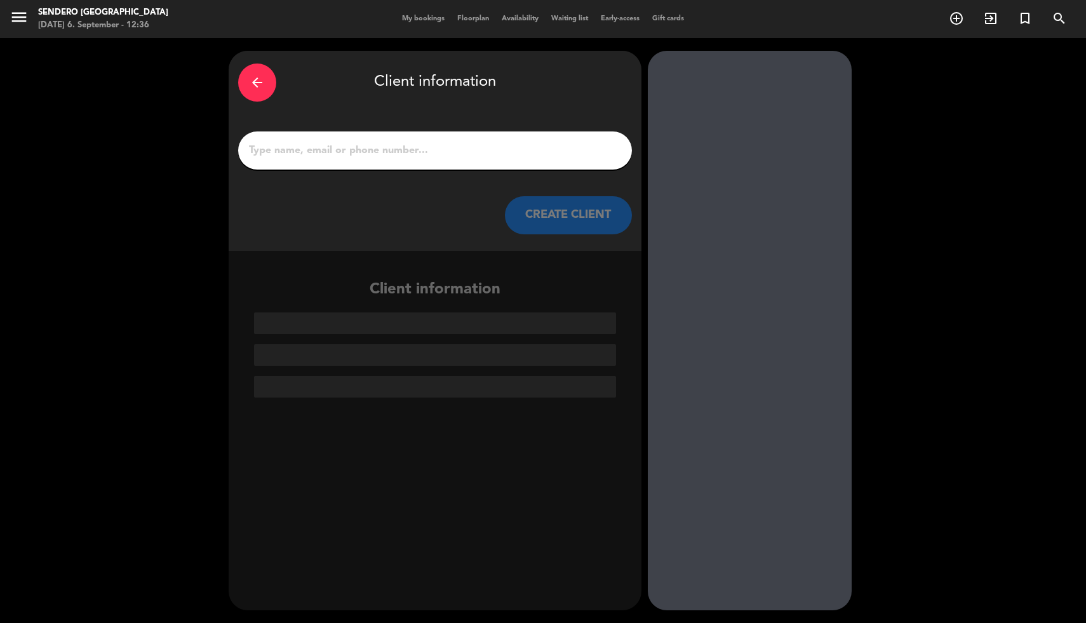
click at [401, 148] on input "1" at bounding box center [435, 151] width 375 height 18
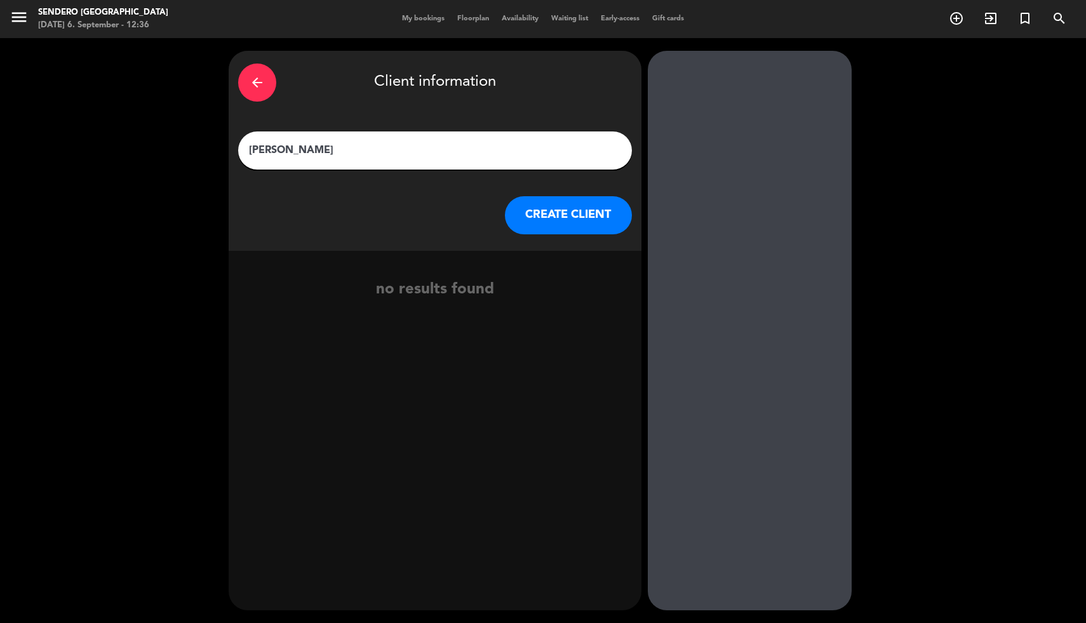
type input "[PERSON_NAME]"
click at [597, 230] on button "CREATE CLIENT" at bounding box center [568, 215] width 127 height 38
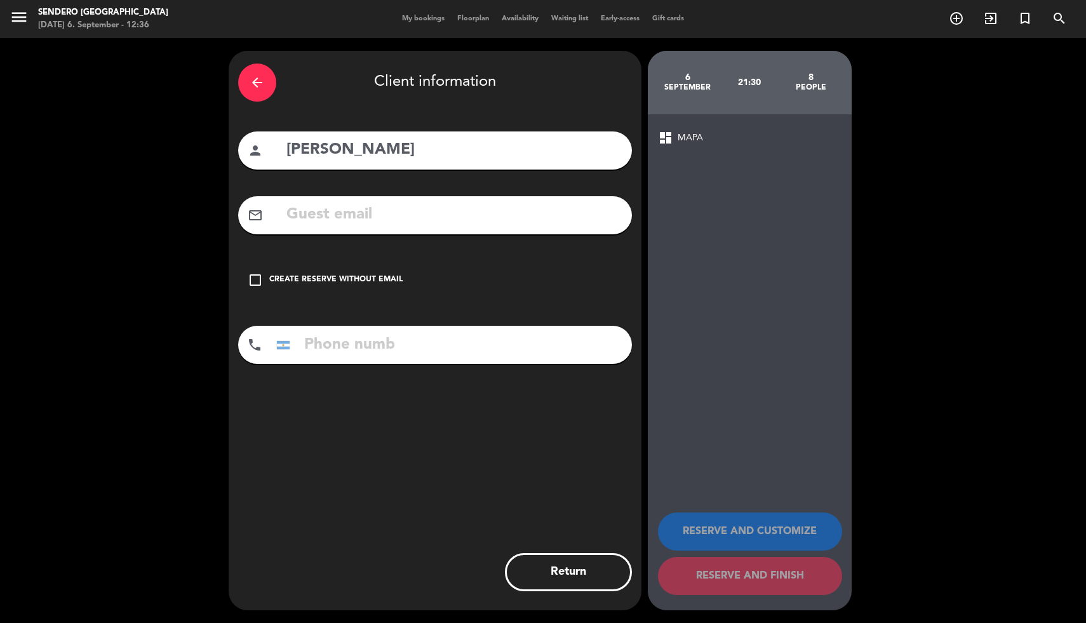
click at [345, 282] on div "Create reserve without email" at bounding box center [335, 280] width 133 height 13
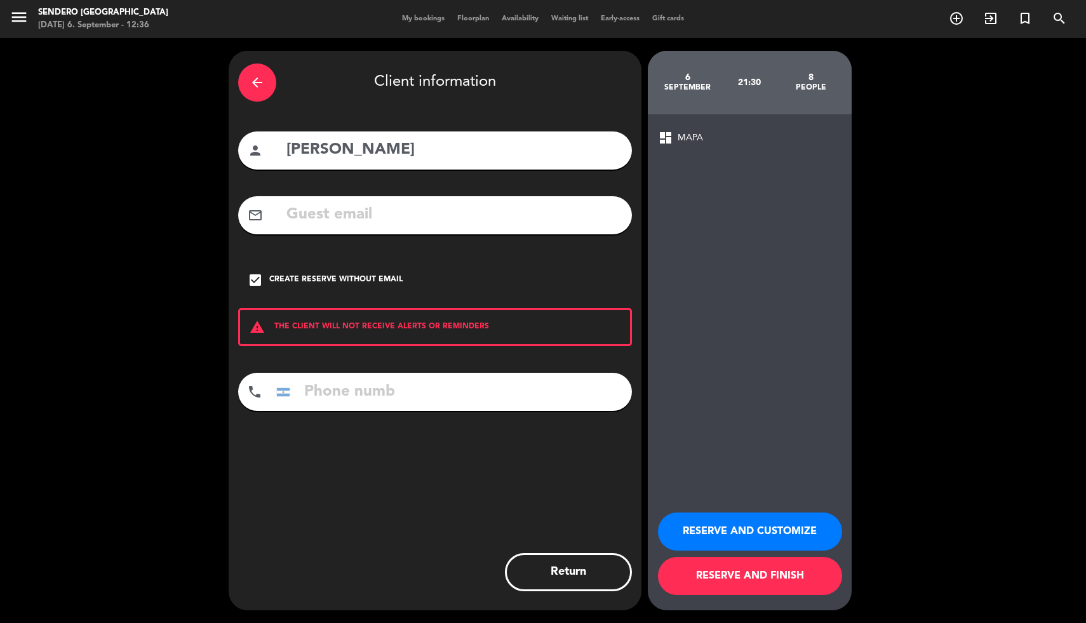
click at [728, 576] on button "RESERVE AND FINISH" at bounding box center [750, 576] width 184 height 38
